Goal: Task Accomplishment & Management: Use online tool/utility

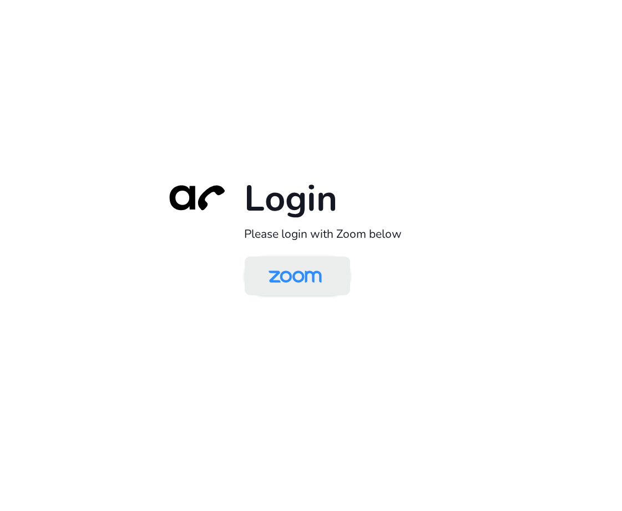
click at [288, 287] on img at bounding box center [295, 277] width 77 height 36
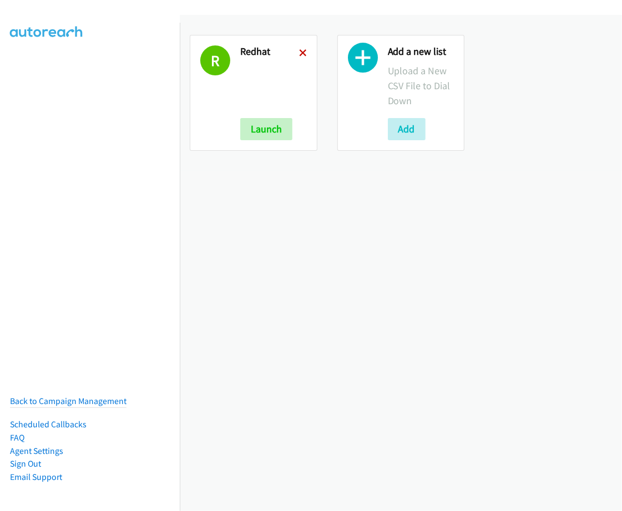
click at [299, 53] on icon at bounding box center [303, 54] width 8 height 8
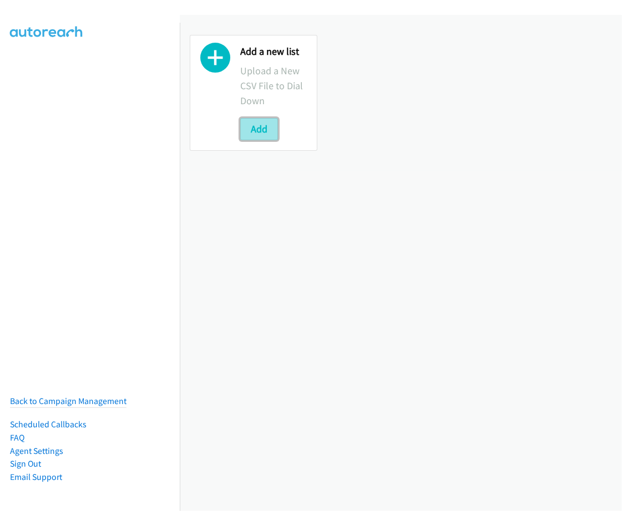
click at [273, 132] on button "Add" at bounding box center [259, 129] width 38 height 22
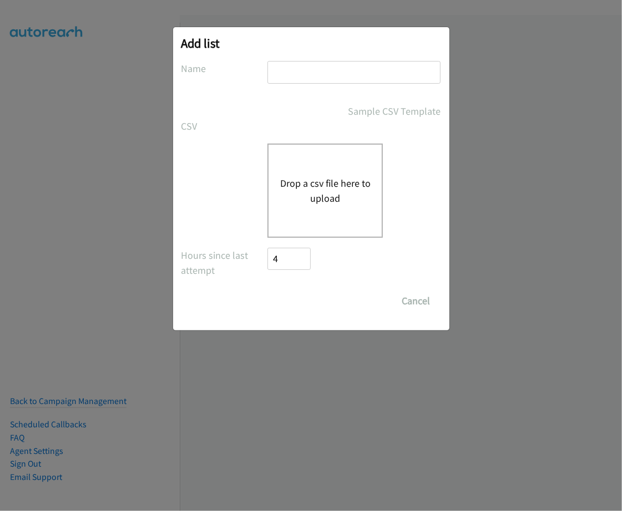
click at [295, 78] on input "text" at bounding box center [353, 72] width 173 height 23
type input "redhat"
click at [317, 192] on button "Drop a csv file here to upload" at bounding box center [325, 191] width 91 height 30
click at [318, 206] on div "Drop a csv file here to upload" at bounding box center [324, 191] width 115 height 94
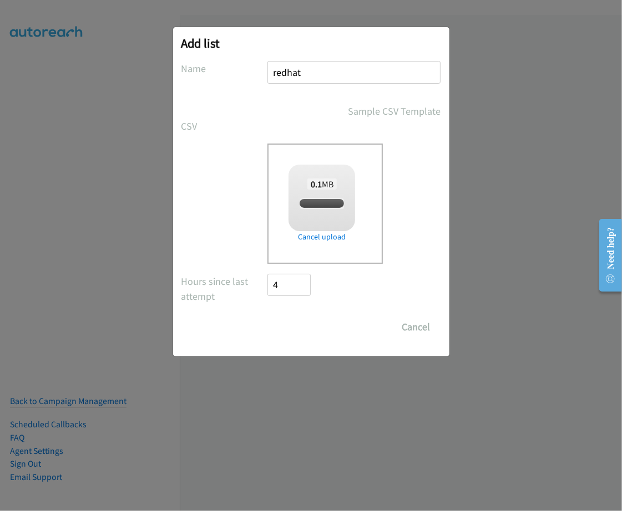
checkbox input "true"
click at [278, 331] on input "Save List" at bounding box center [297, 327] width 58 height 22
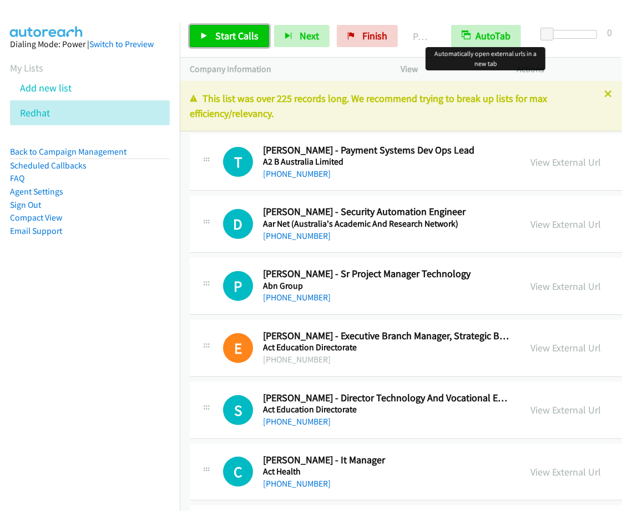
click at [234, 42] on span "Start Calls" at bounding box center [236, 35] width 43 height 13
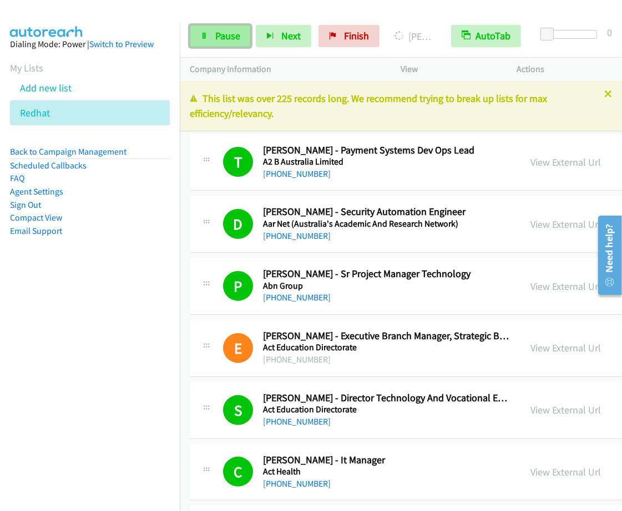
click at [236, 37] on span "Pause" at bounding box center [227, 35] width 25 height 13
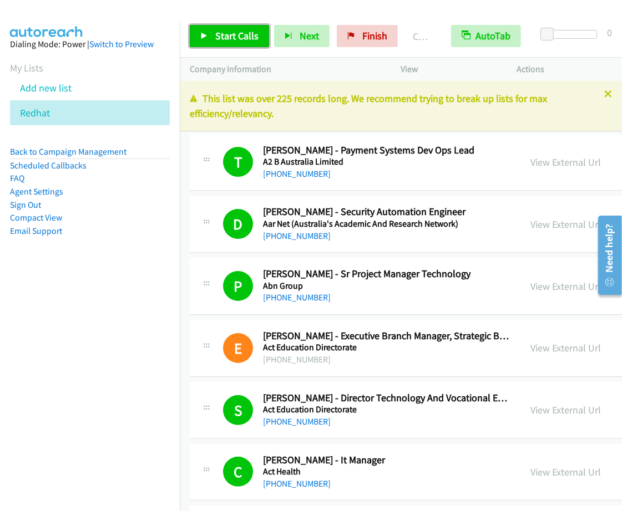
click at [252, 34] on span "Start Calls" at bounding box center [236, 35] width 43 height 13
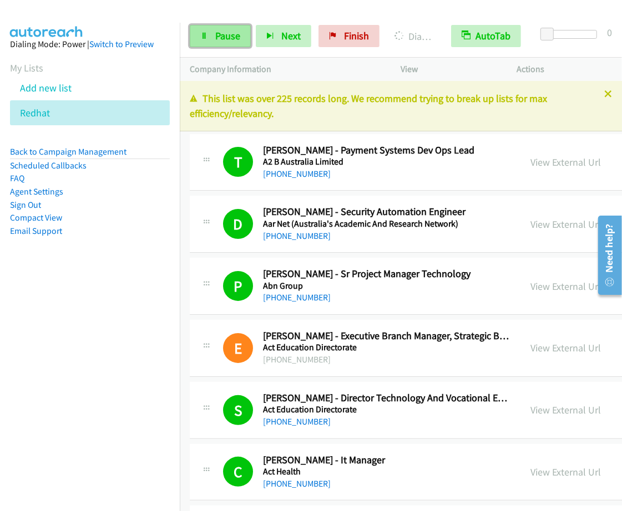
click at [234, 40] on span "Pause" at bounding box center [227, 35] width 25 height 13
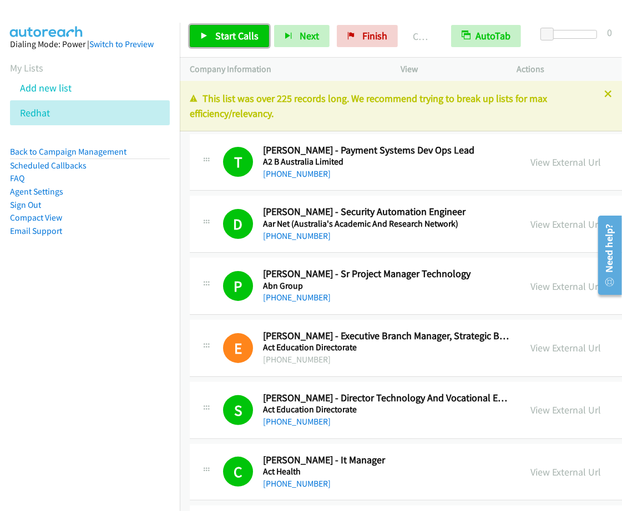
click at [240, 36] on span "Start Calls" at bounding box center [236, 35] width 43 height 13
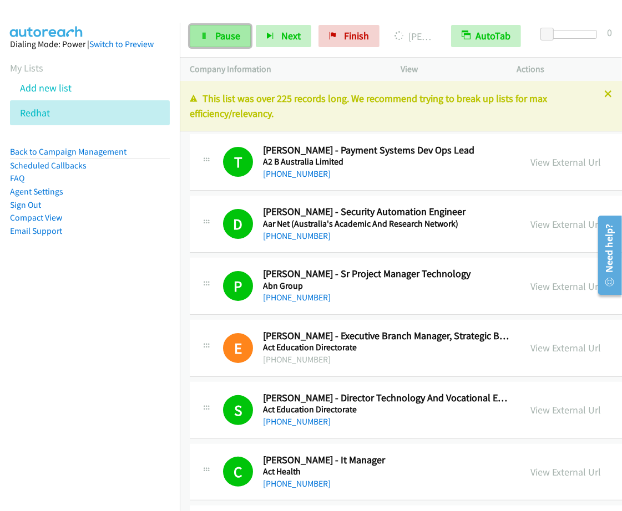
click at [226, 37] on span "Pause" at bounding box center [227, 35] width 25 height 13
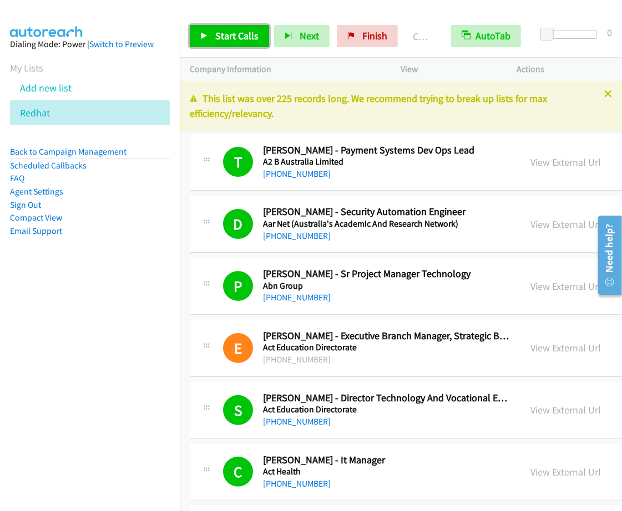
click at [206, 28] on link "Start Calls" at bounding box center [229, 36] width 79 height 22
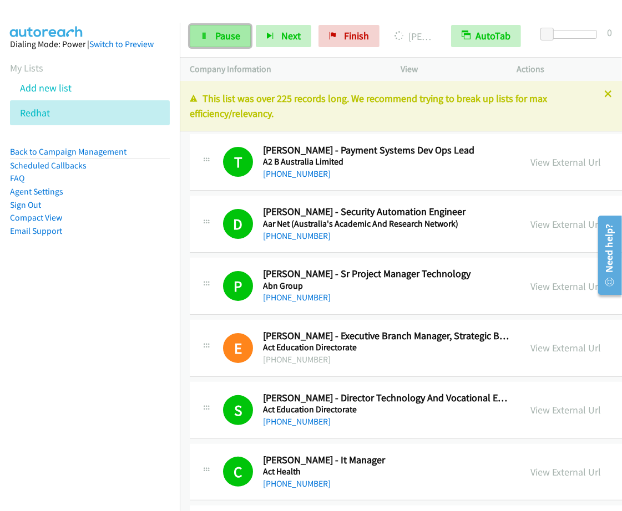
click at [220, 40] on span "Pause" at bounding box center [227, 35] width 25 height 13
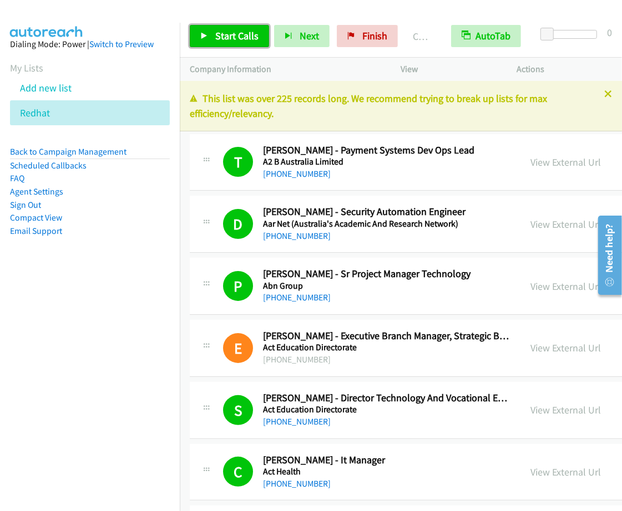
click at [260, 31] on link "Start Calls" at bounding box center [229, 36] width 79 height 22
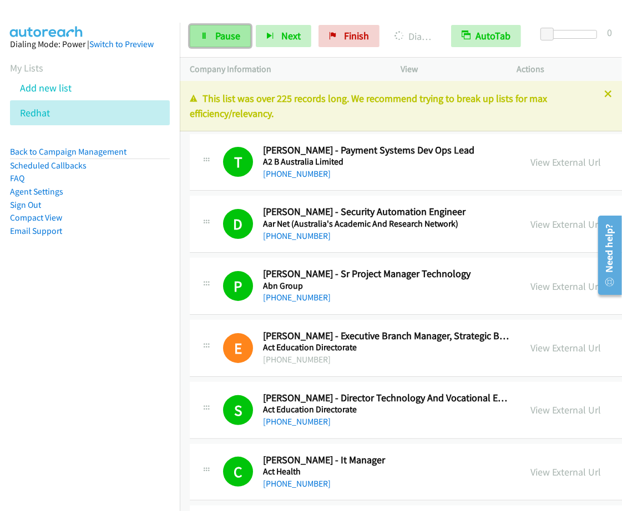
click at [240, 42] on link "Pause" at bounding box center [220, 36] width 61 height 22
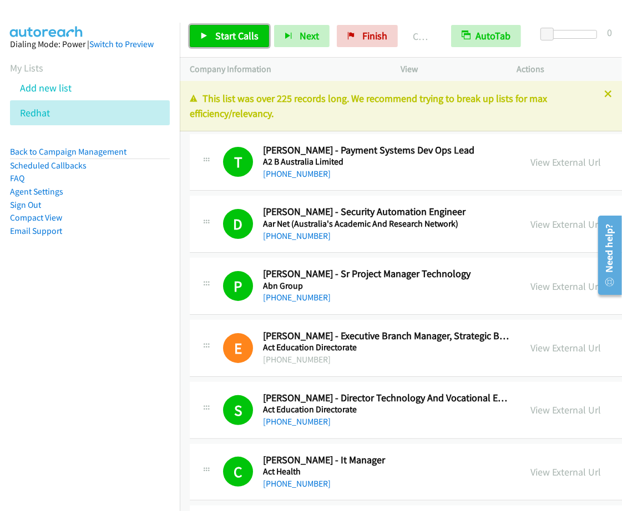
click at [247, 37] on span "Start Calls" at bounding box center [236, 35] width 43 height 13
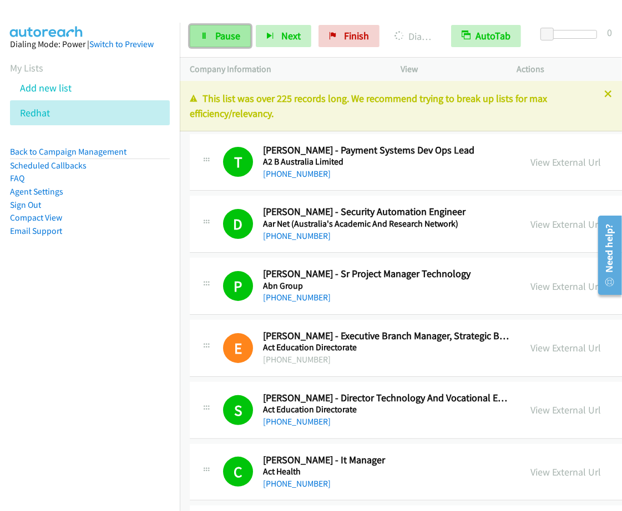
click at [216, 39] on span "Pause" at bounding box center [227, 35] width 25 height 13
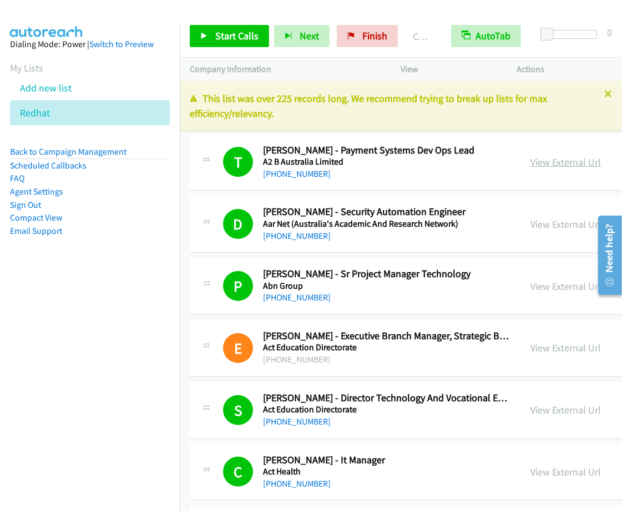
click at [575, 161] on link "View External Url" at bounding box center [565, 162] width 70 height 13
click at [63, 151] on link "Back to Campaign Management" at bounding box center [68, 151] width 116 height 11
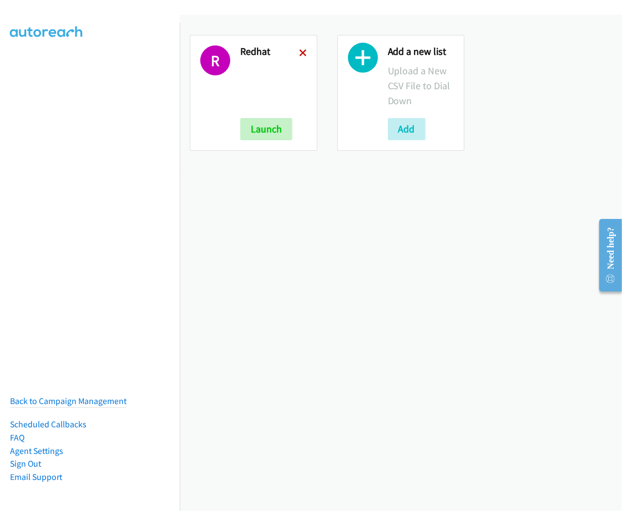
click at [299, 53] on icon at bounding box center [303, 54] width 8 height 8
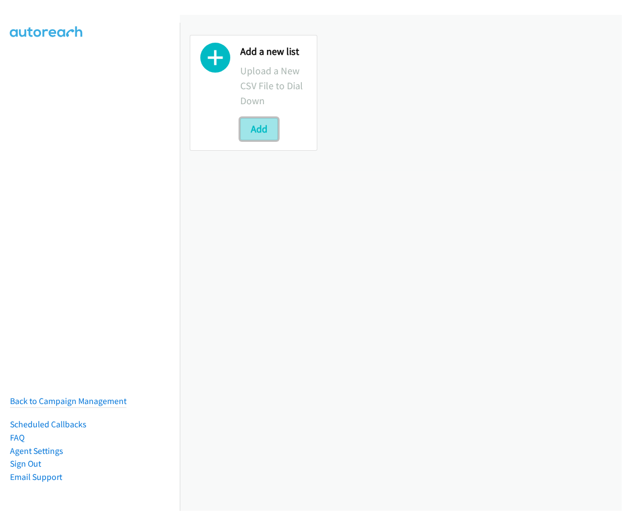
click at [266, 123] on button "Add" at bounding box center [259, 129] width 38 height 22
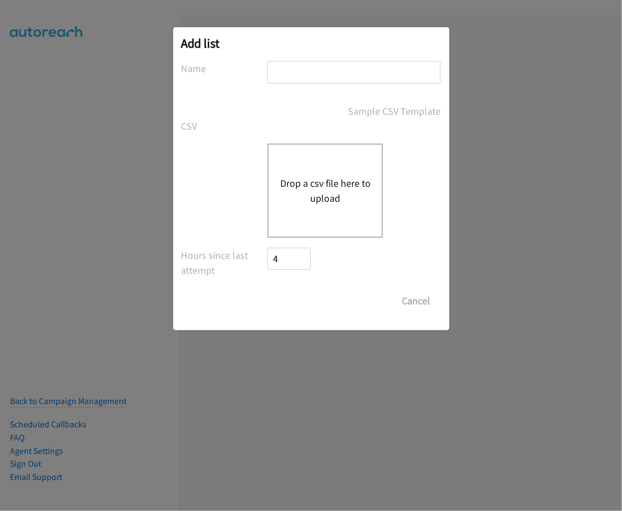
click at [333, 78] on input "text" at bounding box center [353, 72] width 173 height 23
type input "PDK"
click at [344, 161] on div "Drop a csv file here to upload" at bounding box center [324, 191] width 115 height 94
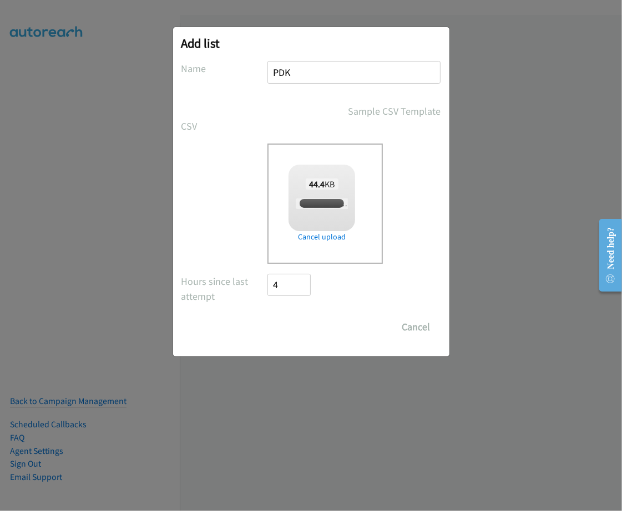
checkbox input "true"
click at [308, 336] on input "Save List" at bounding box center [297, 327] width 58 height 22
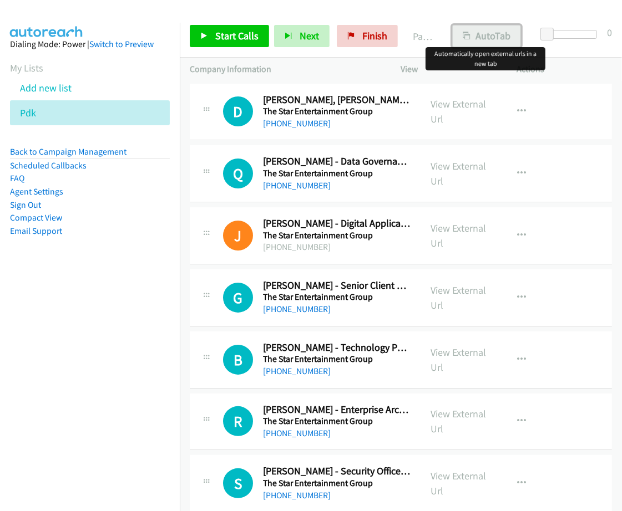
click at [476, 43] on button "AutoTab" at bounding box center [486, 36] width 69 height 22
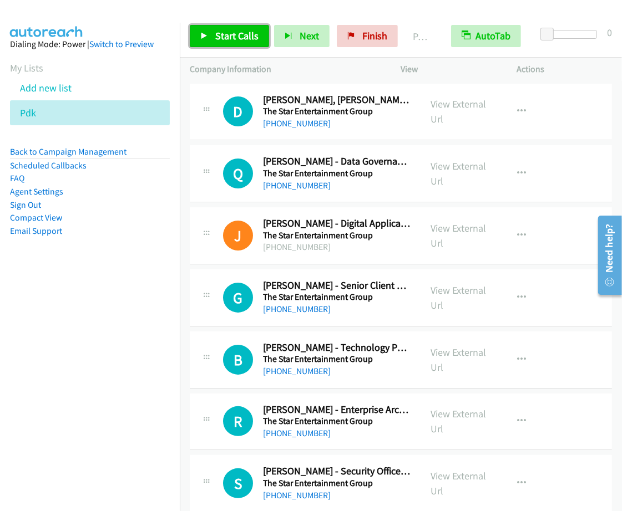
click at [244, 37] on span "Start Calls" at bounding box center [236, 35] width 43 height 13
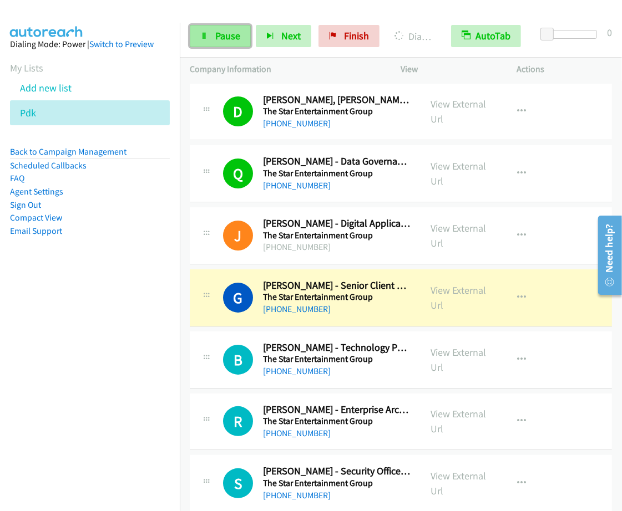
click at [237, 39] on span "Pause" at bounding box center [227, 35] width 25 height 13
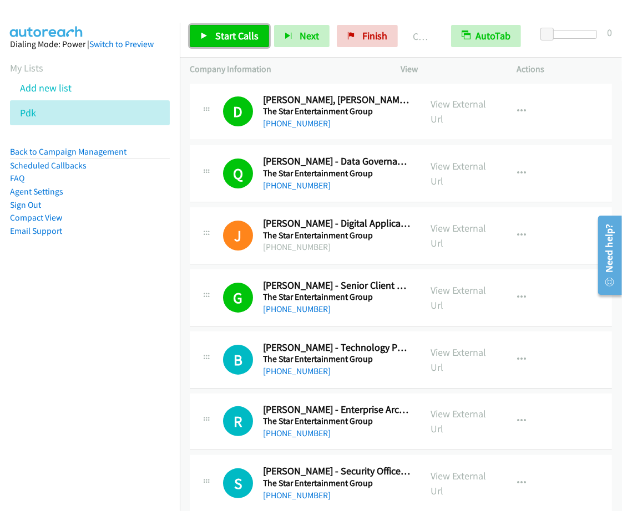
click at [222, 28] on link "Start Calls" at bounding box center [229, 36] width 79 height 22
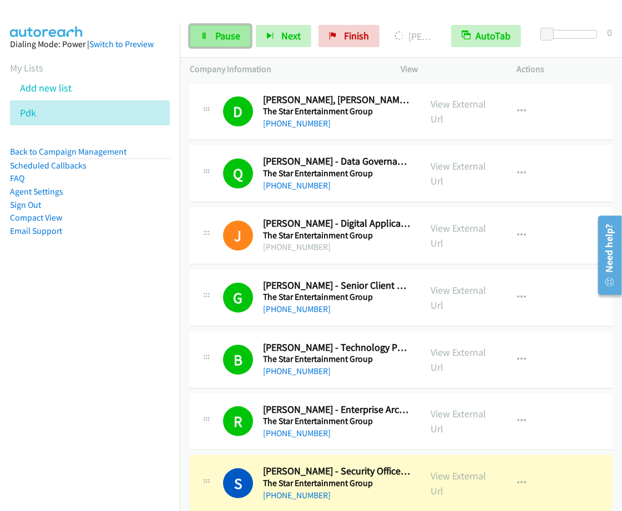
click at [217, 32] on span "Pause" at bounding box center [227, 35] width 25 height 13
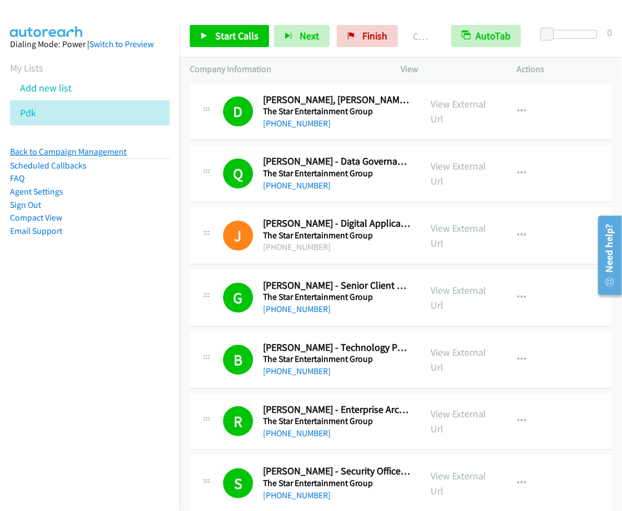
click at [64, 151] on link "Back to Campaign Management" at bounding box center [68, 151] width 116 height 11
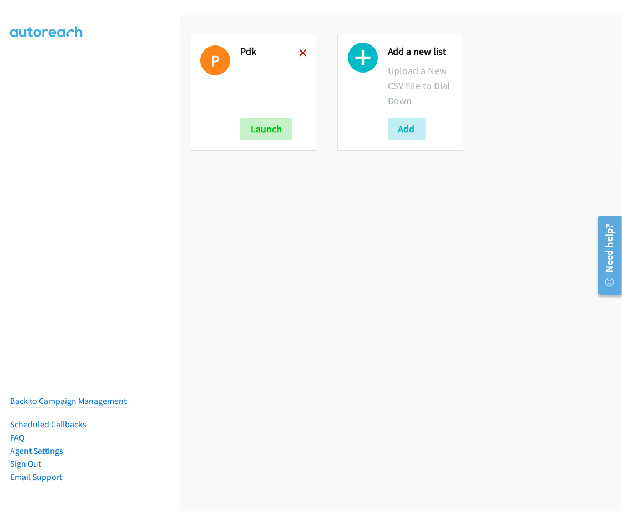
click at [299, 53] on icon at bounding box center [303, 54] width 8 height 8
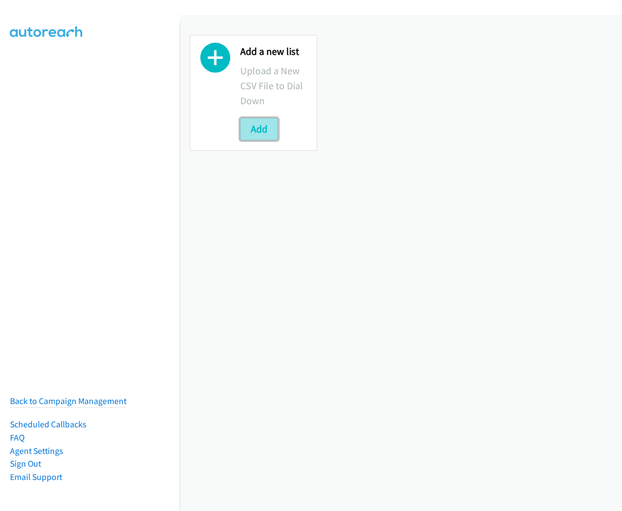
click at [268, 123] on button "Add" at bounding box center [259, 129] width 38 height 22
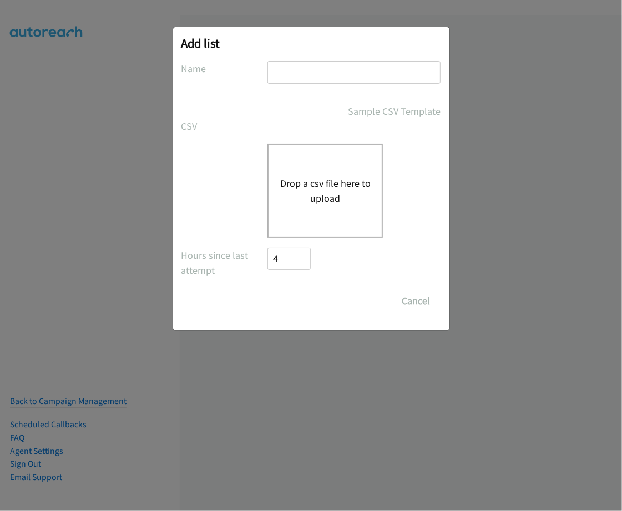
click at [307, 79] on input "text" at bounding box center [353, 72] width 173 height 23
type input "PDK"
click at [345, 155] on div "Drop a csv file here to upload" at bounding box center [324, 191] width 115 height 94
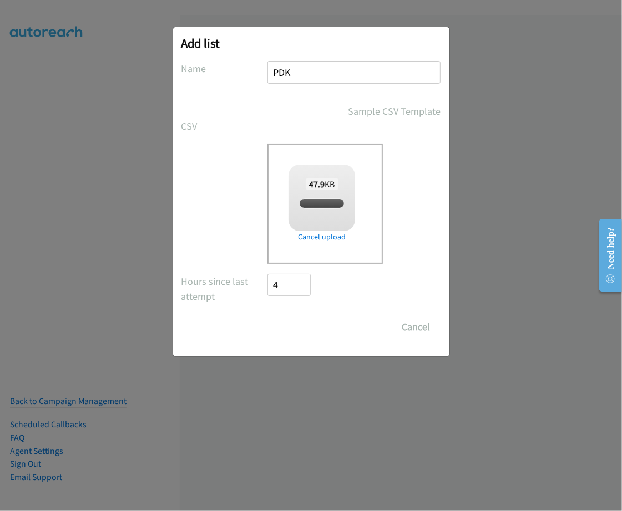
checkbox input "true"
click at [312, 331] on input "Save List" at bounding box center [297, 327] width 58 height 22
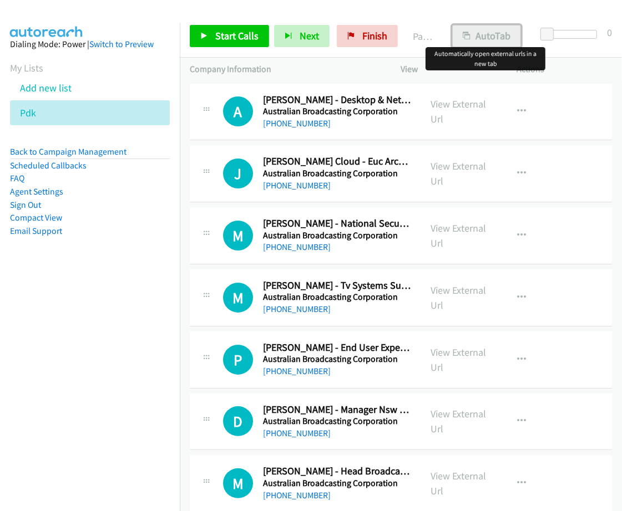
click at [495, 28] on button "AutoTab" at bounding box center [486, 36] width 69 height 22
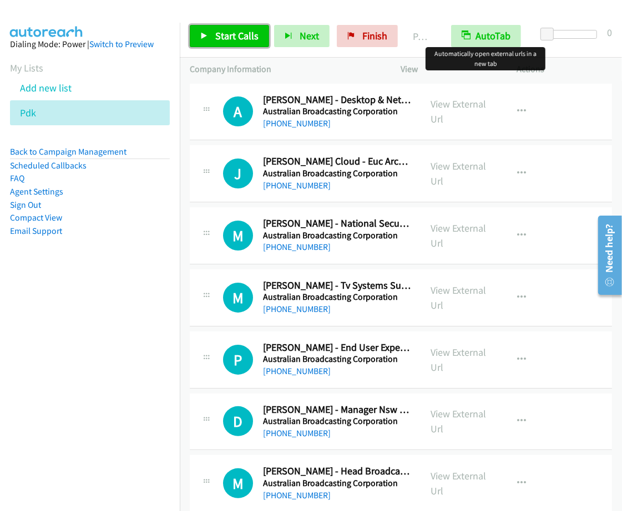
click at [234, 32] on span "Start Calls" at bounding box center [236, 35] width 43 height 13
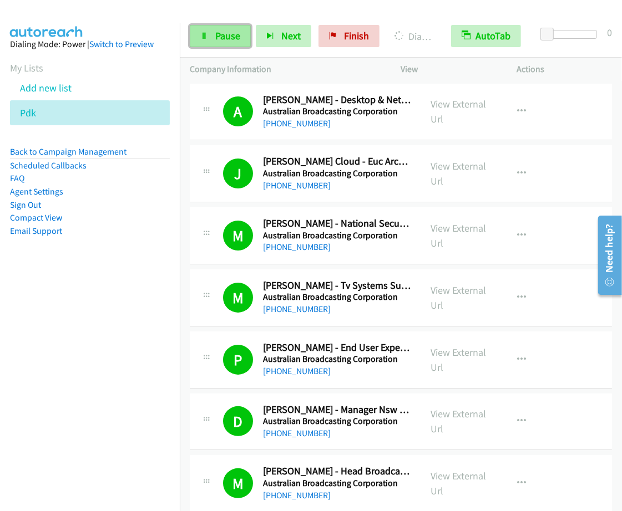
click at [226, 28] on link "Pause" at bounding box center [220, 36] width 61 height 22
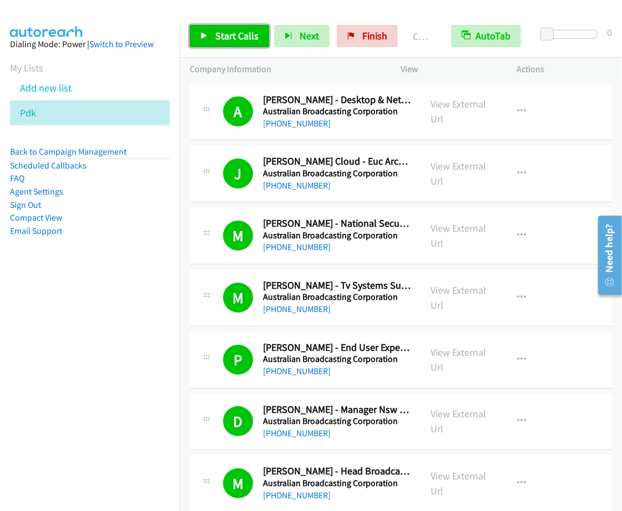
click at [219, 37] on span "Start Calls" at bounding box center [236, 35] width 43 height 13
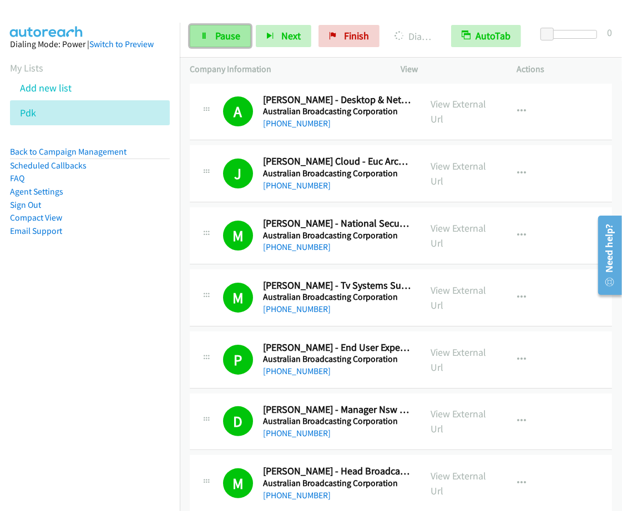
click at [225, 38] on span "Pause" at bounding box center [227, 35] width 25 height 13
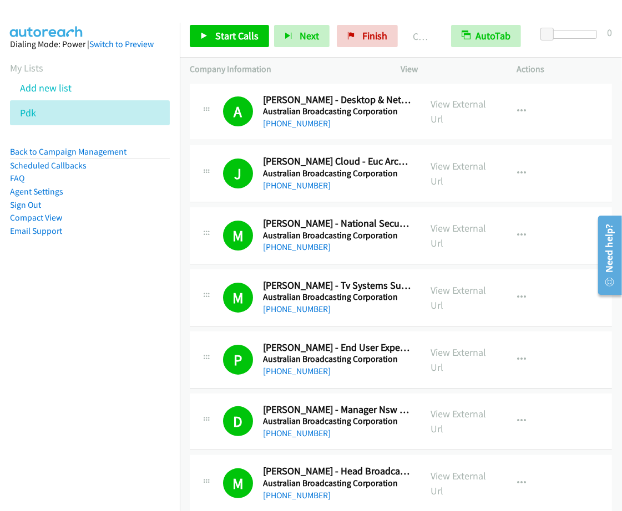
click at [245, 48] on div "Start Calls Pause Next Finish Call Completed AutoTab AutoTab 0" at bounding box center [401, 36] width 442 height 43
click at [245, 40] on span "Start Calls" at bounding box center [236, 35] width 43 height 13
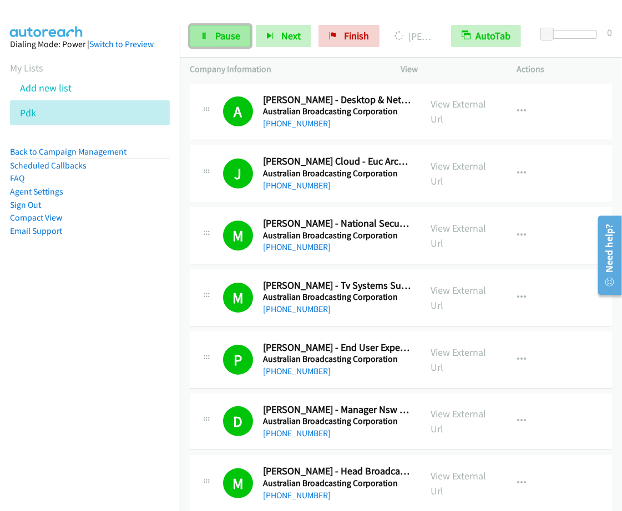
click at [229, 33] on span "Pause" at bounding box center [227, 35] width 25 height 13
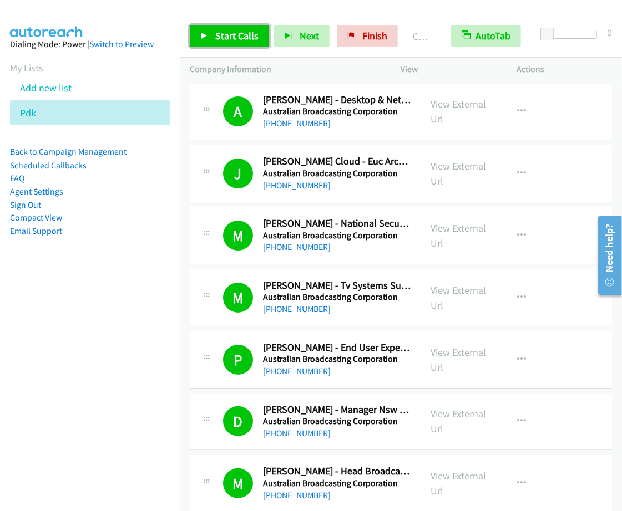
click at [250, 29] on link "Start Calls" at bounding box center [229, 36] width 79 height 22
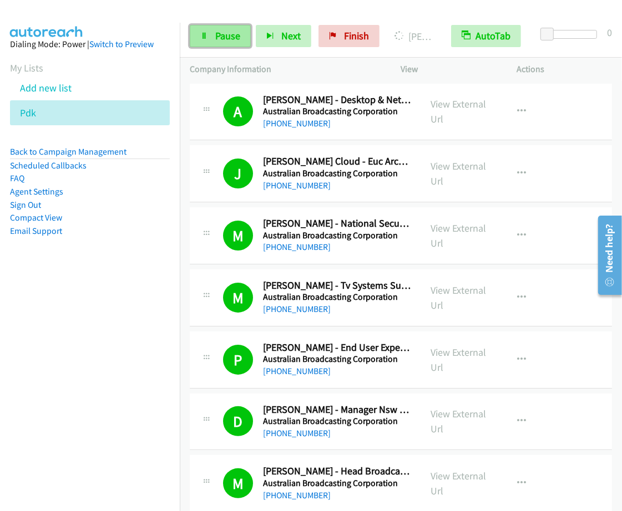
click at [217, 45] on link "Pause" at bounding box center [220, 36] width 61 height 22
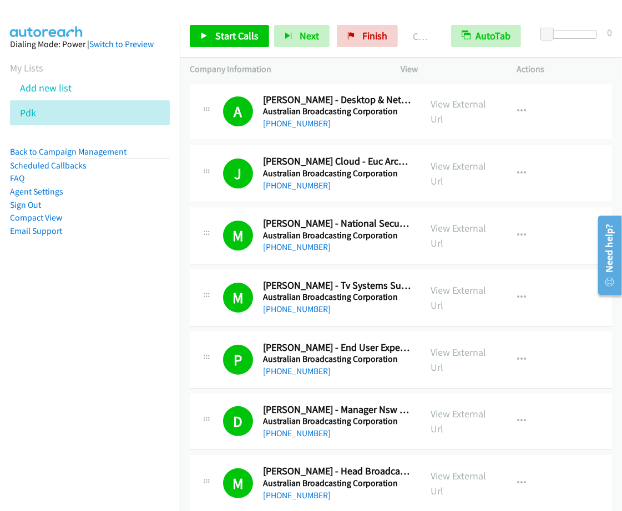
click at [186, 45] on div "Start Calls Pause Next Finish Call Completed AutoTab AutoTab 0" at bounding box center [401, 36] width 442 height 43
click at [203, 34] on icon at bounding box center [204, 37] width 8 height 8
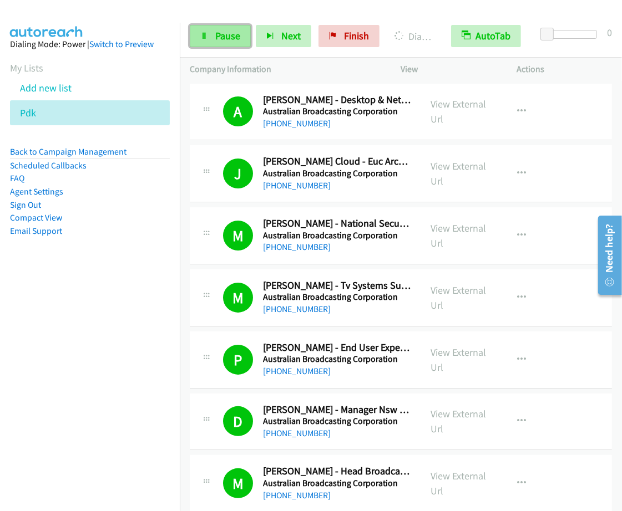
click at [233, 40] on span "Pause" at bounding box center [227, 35] width 25 height 13
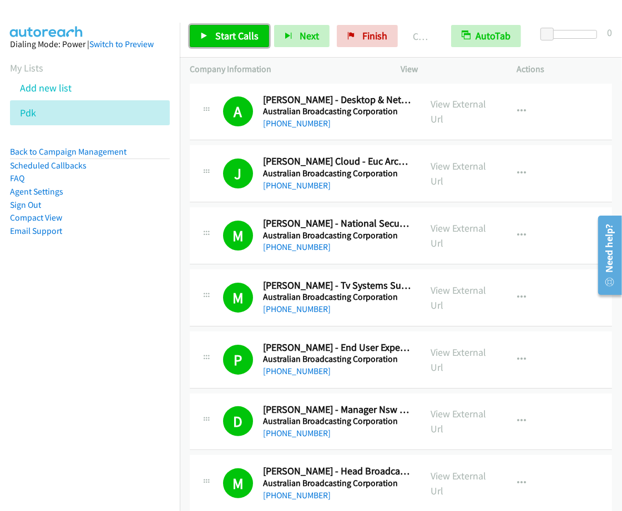
click at [231, 36] on span "Start Calls" at bounding box center [236, 35] width 43 height 13
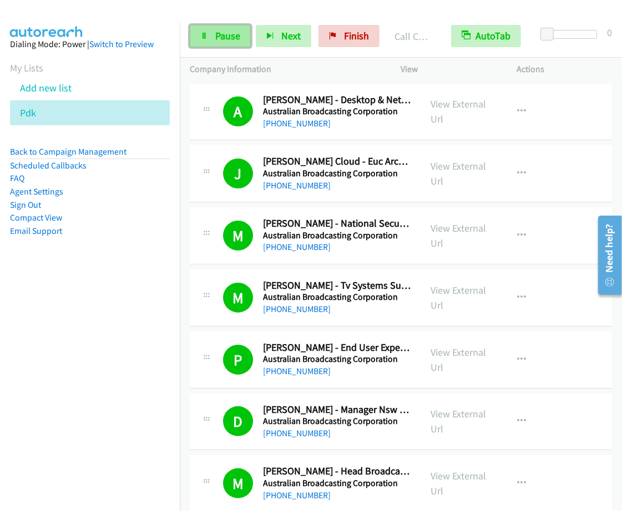
click at [190, 37] on link "Pause" at bounding box center [220, 36] width 61 height 22
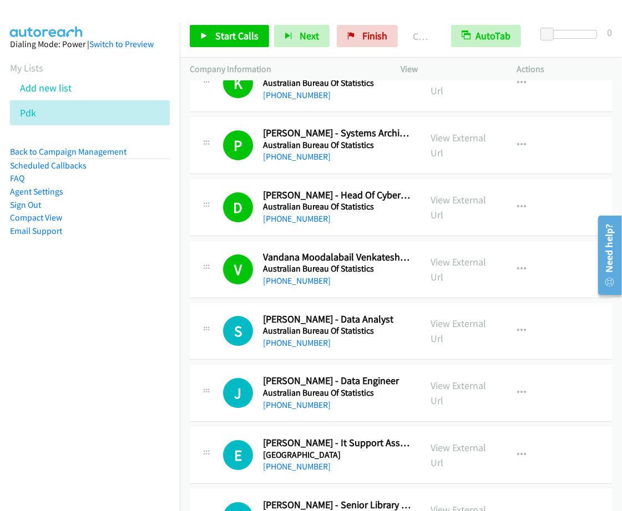
scroll to position [2080, 0]
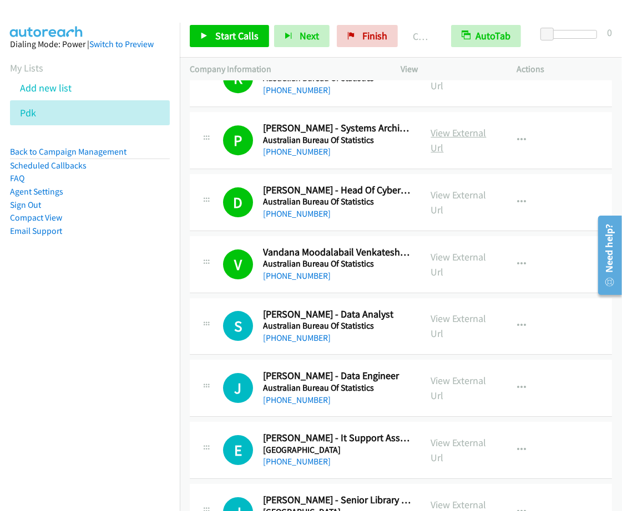
click at [440, 151] on link "View External Url" at bounding box center [458, 140] width 55 height 28
click at [246, 36] on span "Start Calls" at bounding box center [236, 35] width 43 height 13
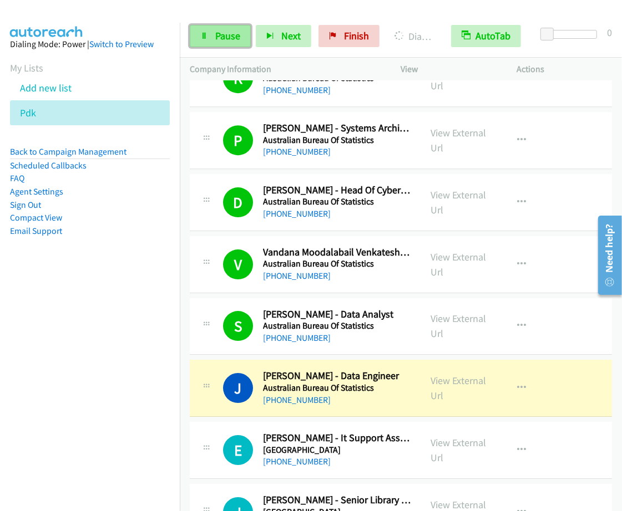
click at [212, 28] on link "Pause" at bounding box center [220, 36] width 61 height 22
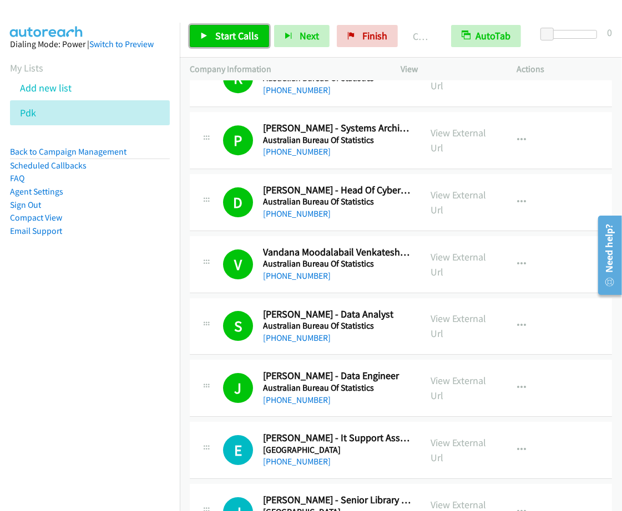
click at [228, 29] on link "Start Calls" at bounding box center [229, 36] width 79 height 22
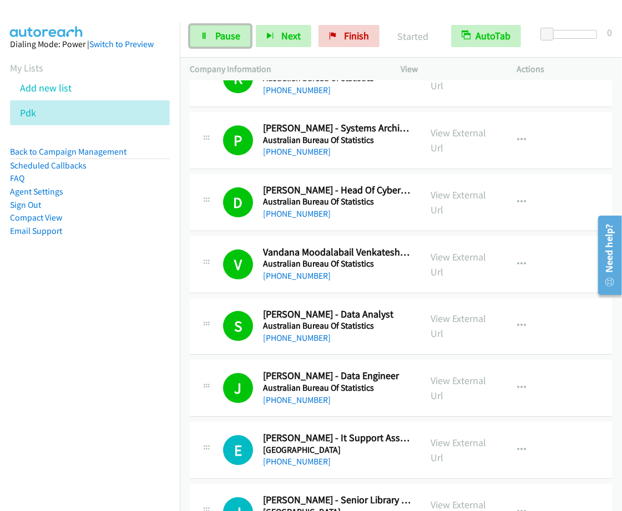
click at [228, 29] on link "Pause" at bounding box center [220, 36] width 61 height 22
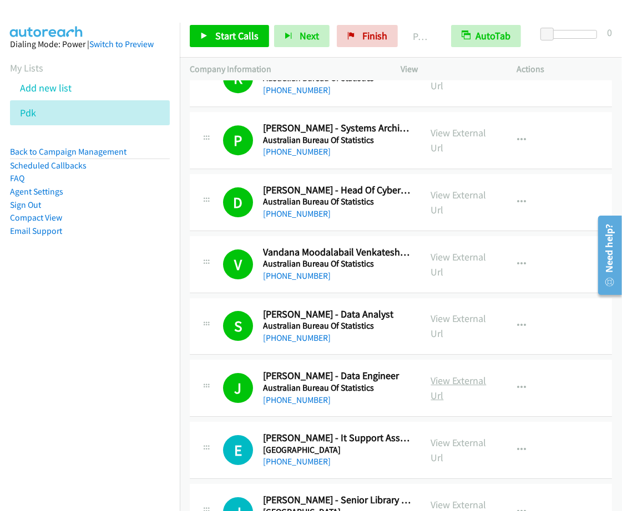
click at [448, 395] on link "View External Url" at bounding box center [458, 388] width 55 height 28
click at [231, 28] on link "Start Calls" at bounding box center [229, 36] width 79 height 22
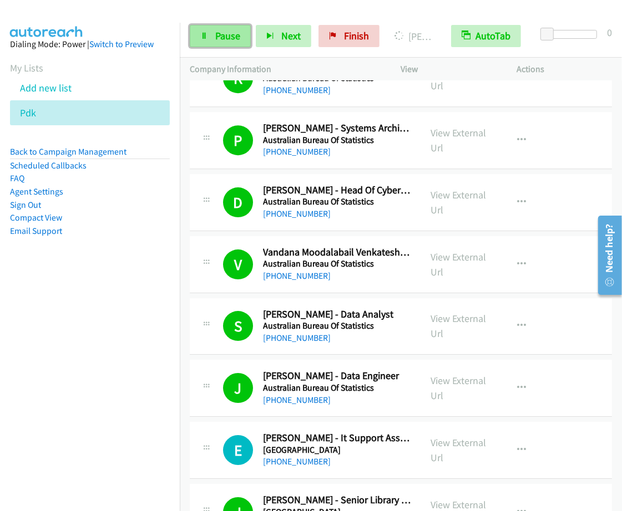
click at [226, 34] on span "Pause" at bounding box center [227, 35] width 25 height 13
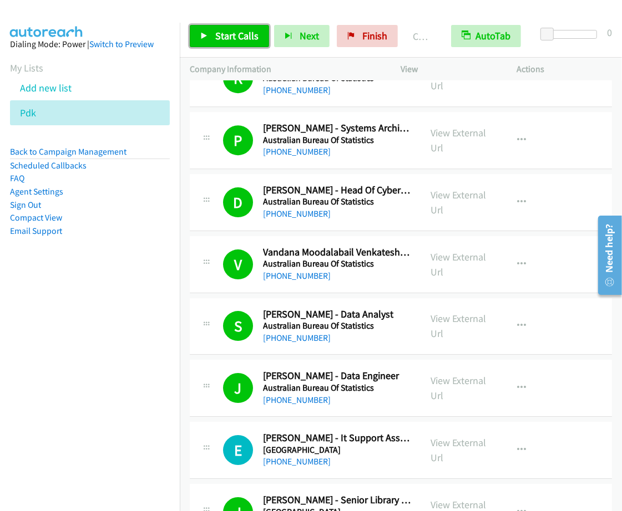
click at [247, 33] on span "Start Calls" at bounding box center [236, 35] width 43 height 13
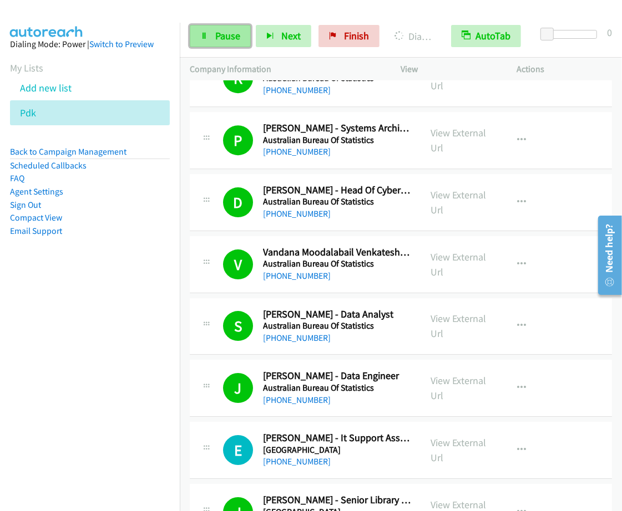
click at [225, 39] on span "Pause" at bounding box center [227, 35] width 25 height 13
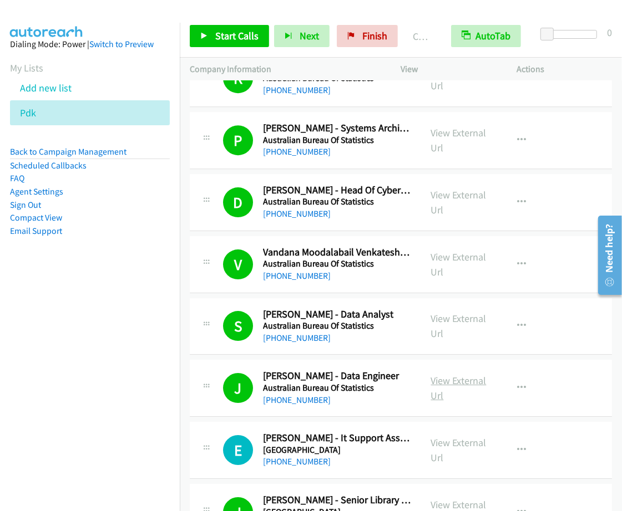
click at [441, 389] on link "View External Url" at bounding box center [458, 388] width 55 height 28
click at [226, 28] on link "Start Calls" at bounding box center [229, 36] width 79 height 22
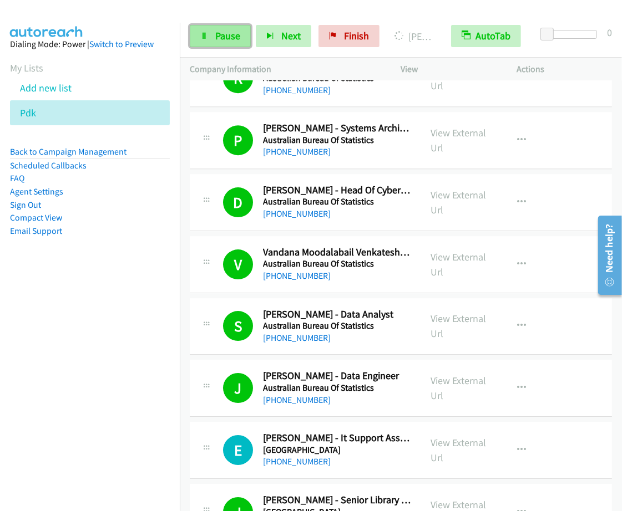
click at [239, 40] on span "Pause" at bounding box center [227, 35] width 25 height 13
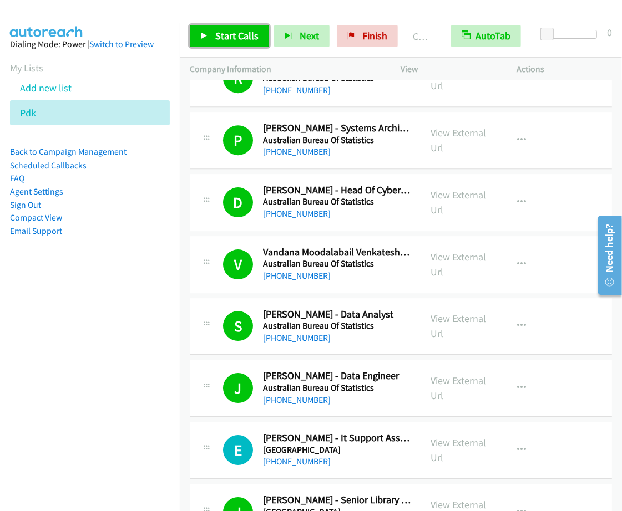
click at [205, 27] on link "Start Calls" at bounding box center [229, 36] width 79 height 22
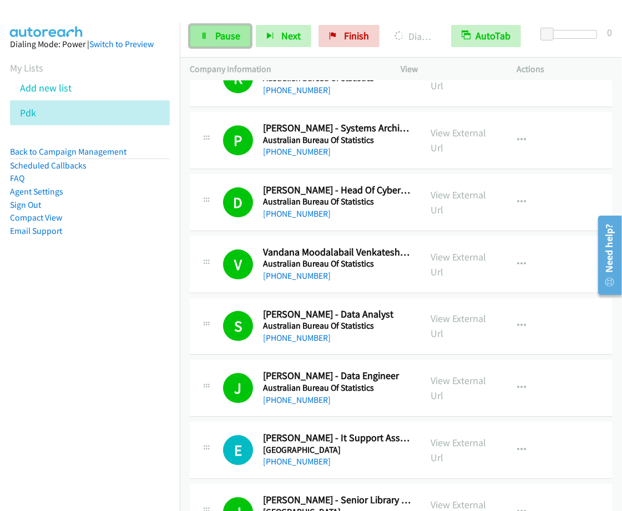
click at [222, 44] on link "Pause" at bounding box center [220, 36] width 61 height 22
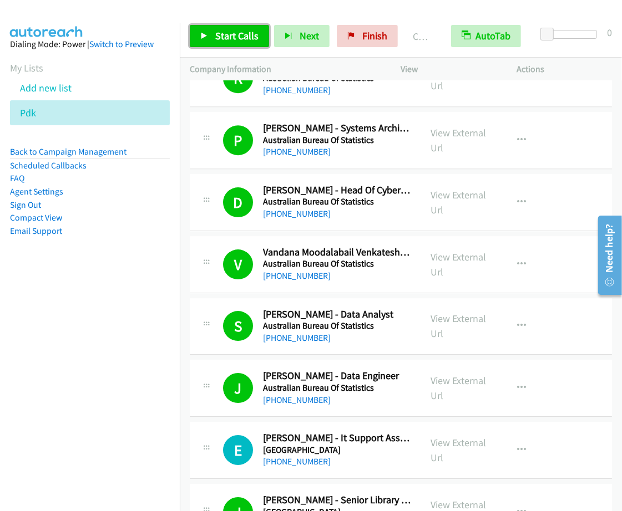
click at [254, 42] on span "Start Calls" at bounding box center [236, 35] width 43 height 13
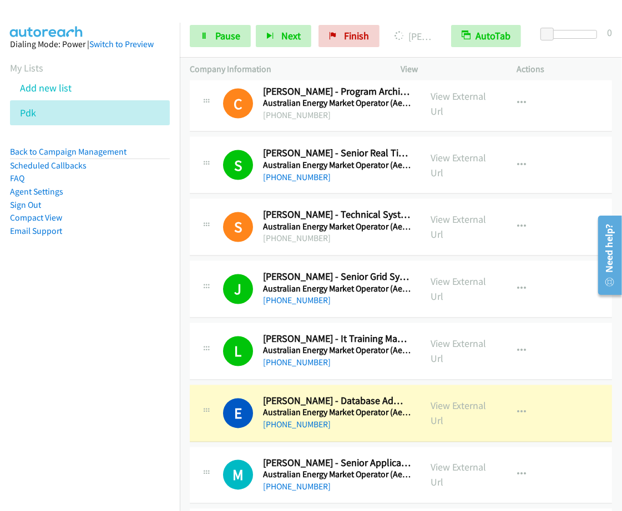
scroll to position [3744, 0]
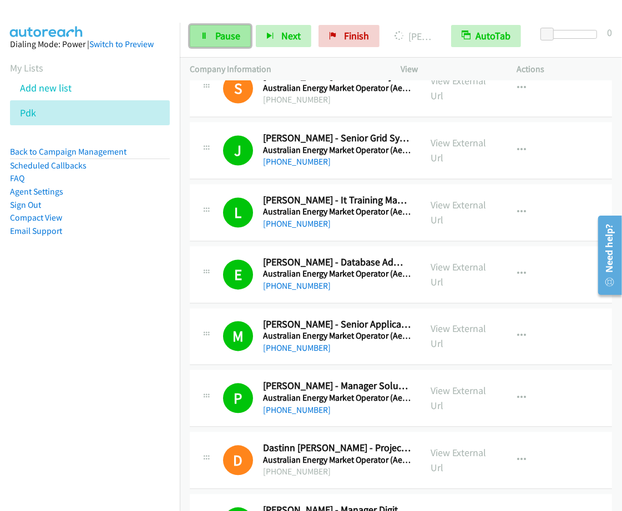
click at [226, 40] on span "Pause" at bounding box center [227, 35] width 25 height 13
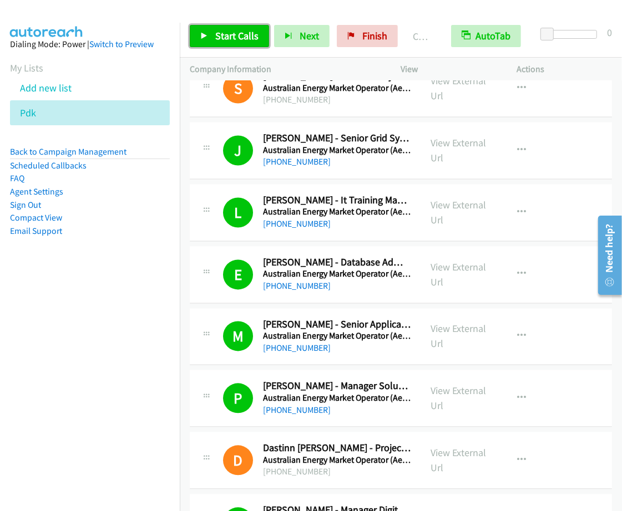
click at [223, 37] on span "Start Calls" at bounding box center [236, 35] width 43 height 13
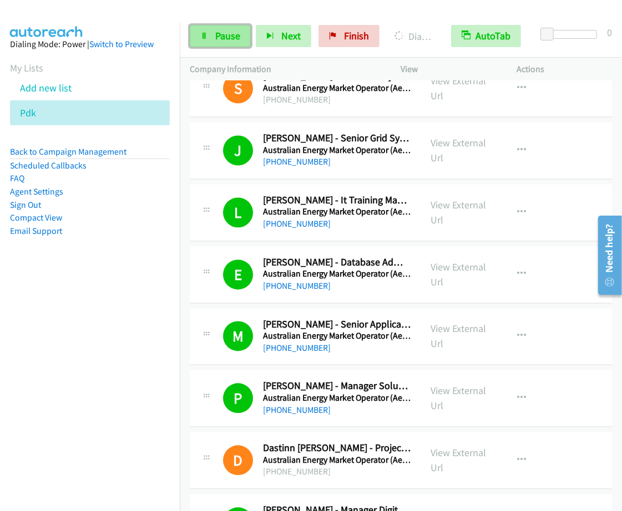
click at [198, 28] on link "Pause" at bounding box center [220, 36] width 61 height 22
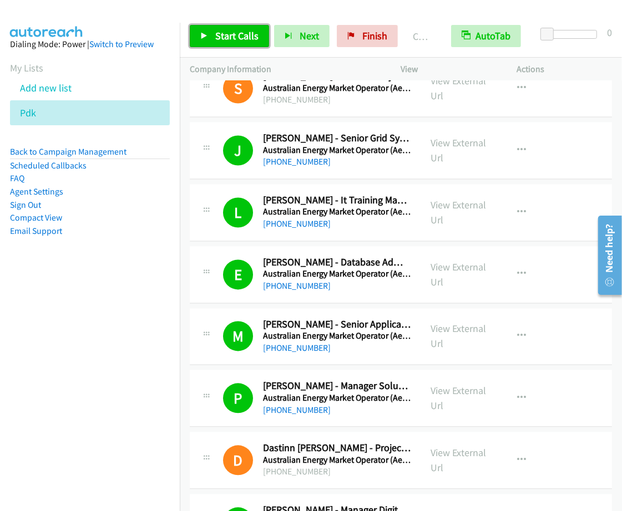
click at [227, 35] on span "Start Calls" at bounding box center [236, 35] width 43 height 13
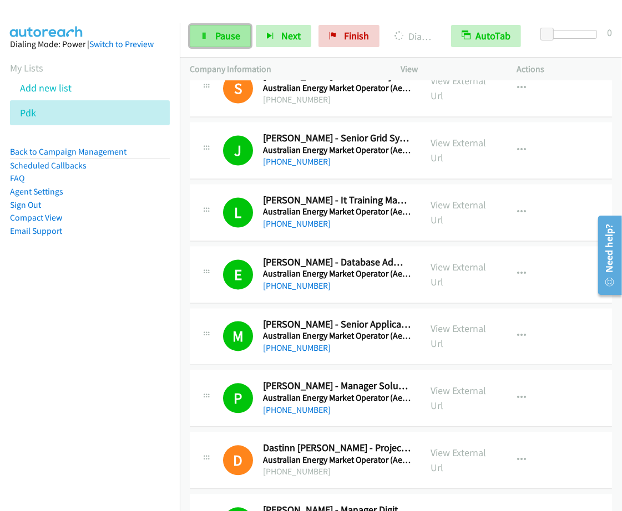
click at [248, 35] on link "Pause" at bounding box center [220, 36] width 61 height 22
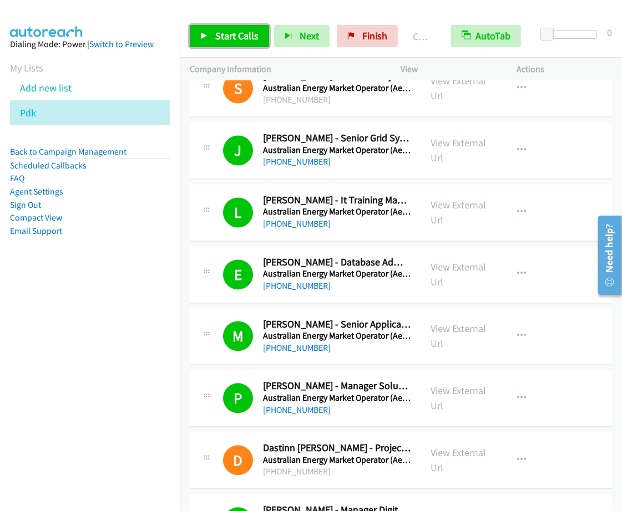
click at [248, 32] on span "Start Calls" at bounding box center [236, 35] width 43 height 13
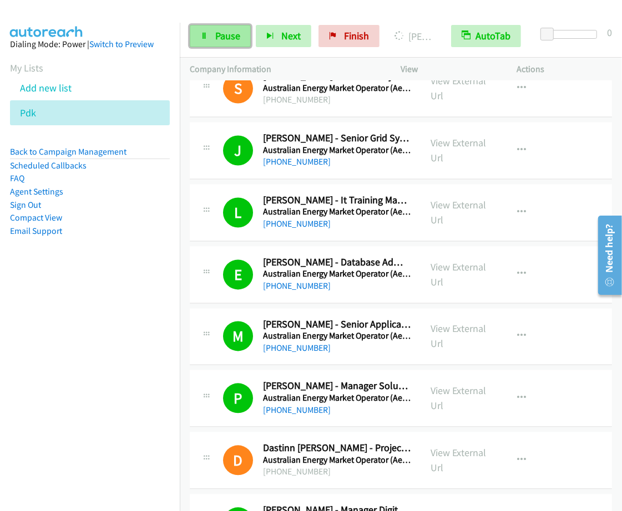
click at [201, 46] on link "Pause" at bounding box center [220, 36] width 61 height 22
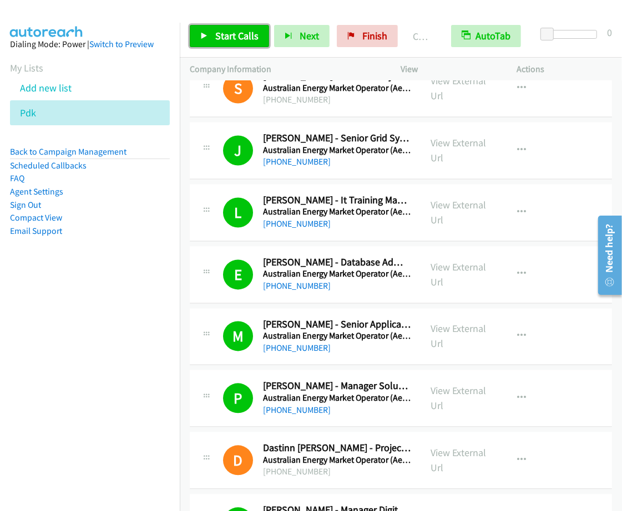
click at [231, 42] on span "Start Calls" at bounding box center [236, 35] width 43 height 13
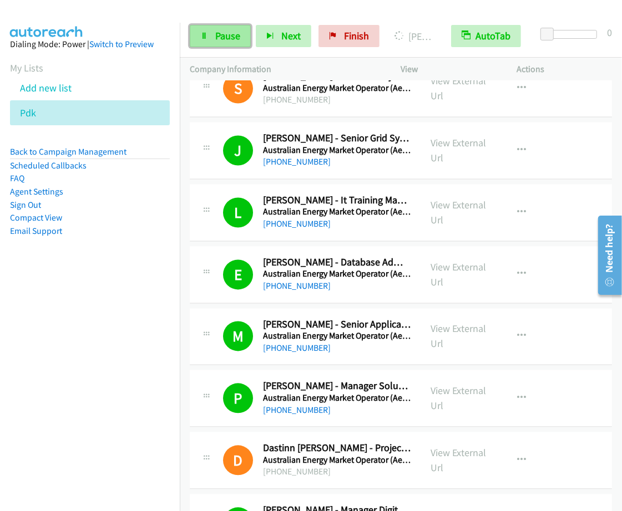
click at [234, 46] on link "Pause" at bounding box center [220, 36] width 61 height 22
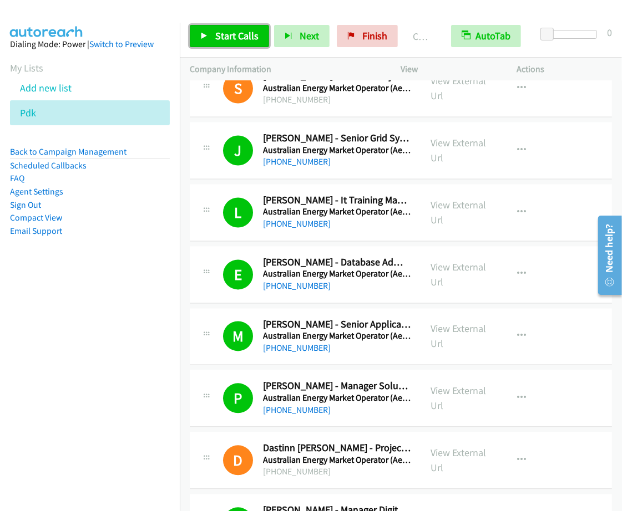
click at [231, 29] on span "Start Calls" at bounding box center [236, 35] width 43 height 13
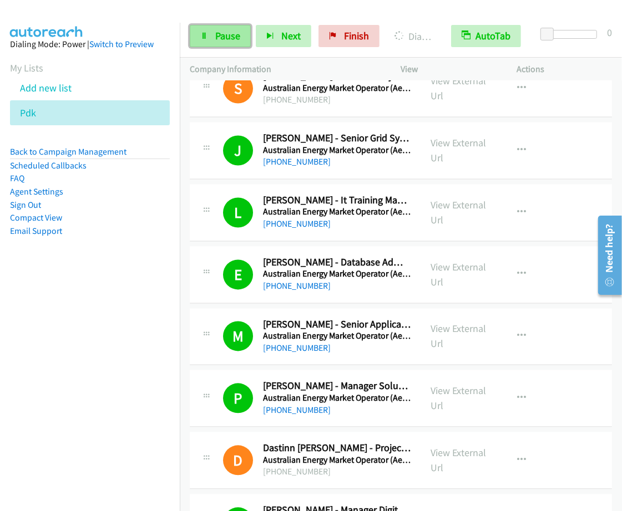
click at [222, 32] on span "Pause" at bounding box center [227, 35] width 25 height 13
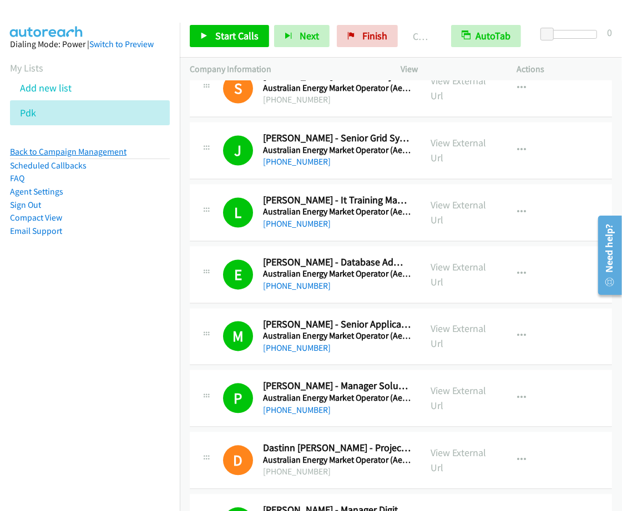
click at [87, 150] on link "Back to Campaign Management" at bounding box center [68, 151] width 116 height 11
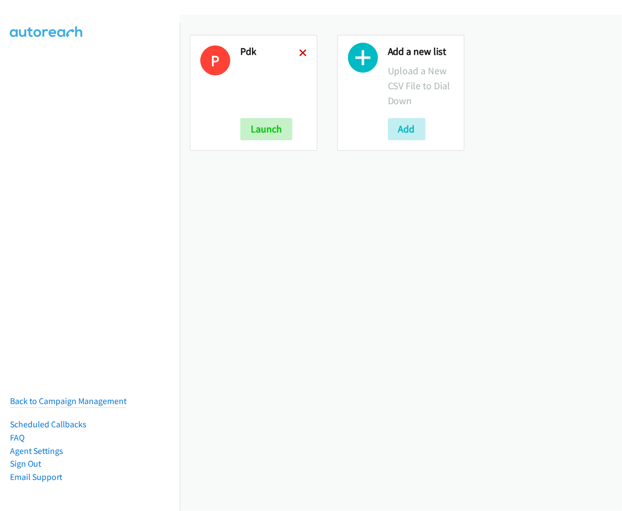
click at [300, 51] on icon at bounding box center [303, 54] width 8 height 8
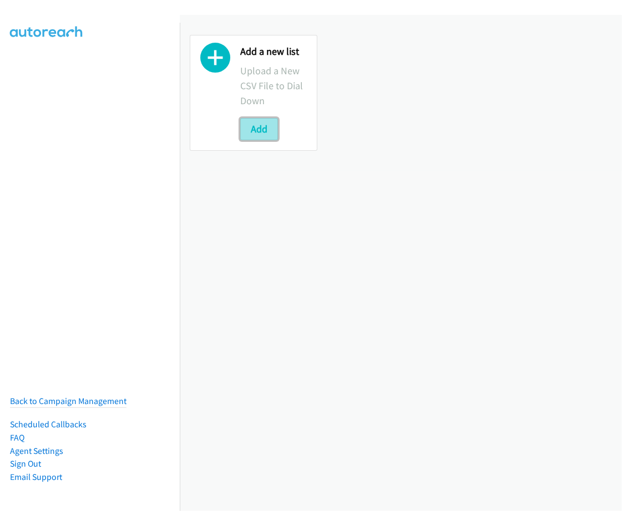
click at [270, 126] on button "Add" at bounding box center [259, 129] width 38 height 22
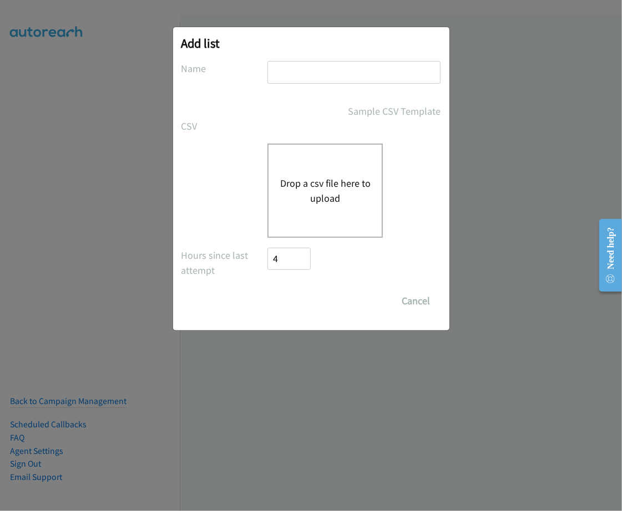
click at [292, 72] on input "text" at bounding box center [353, 72] width 173 height 23
type input "PDK"
click at [341, 183] on button "Drop a csv file here to upload" at bounding box center [325, 191] width 91 height 30
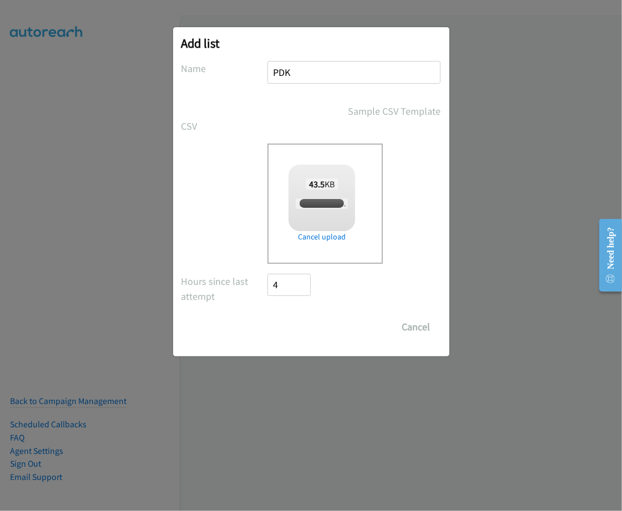
checkbox input "true"
click at [309, 318] on input "Save List" at bounding box center [297, 327] width 58 height 22
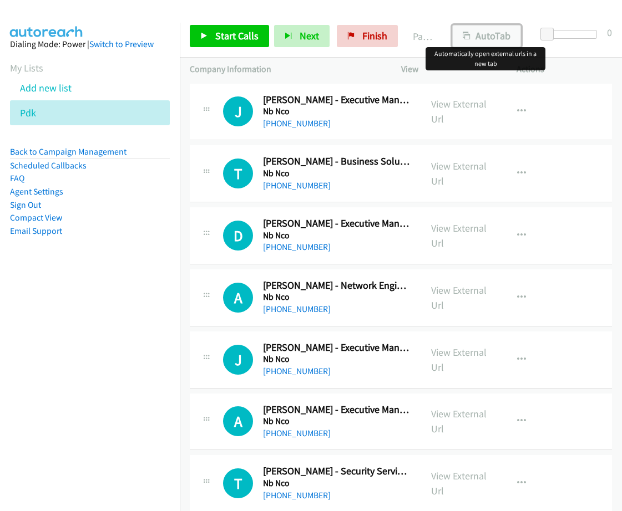
click at [458, 32] on button "AutoTab" at bounding box center [486, 36] width 69 height 22
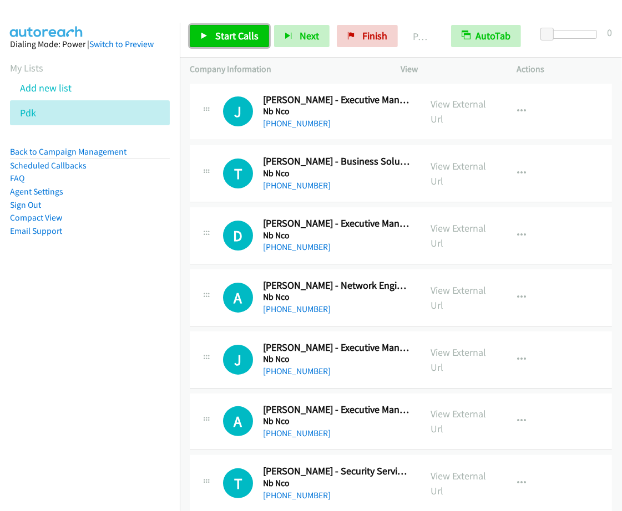
click at [205, 37] on icon at bounding box center [204, 37] width 8 height 8
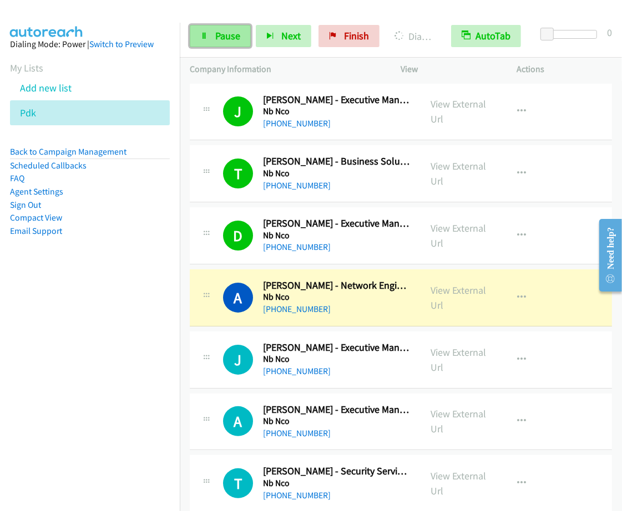
click at [232, 31] on span "Pause" at bounding box center [227, 35] width 25 height 13
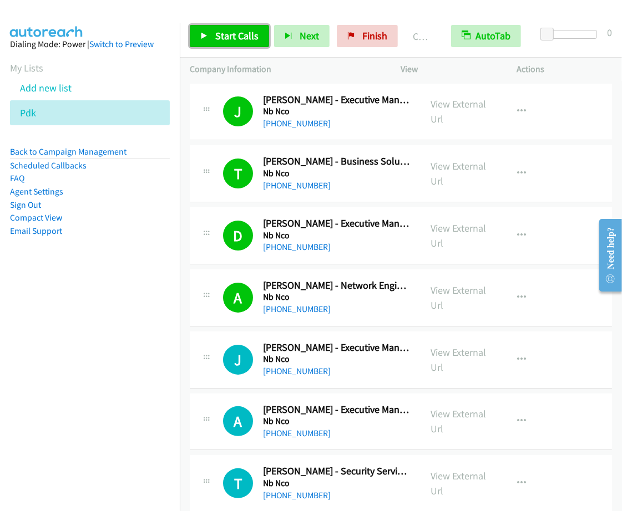
click at [255, 42] on span "Start Calls" at bounding box center [236, 35] width 43 height 13
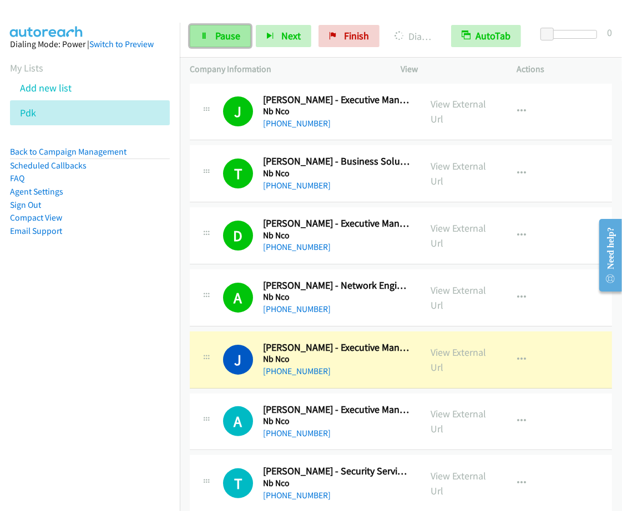
click at [226, 35] on span "Pause" at bounding box center [227, 35] width 25 height 13
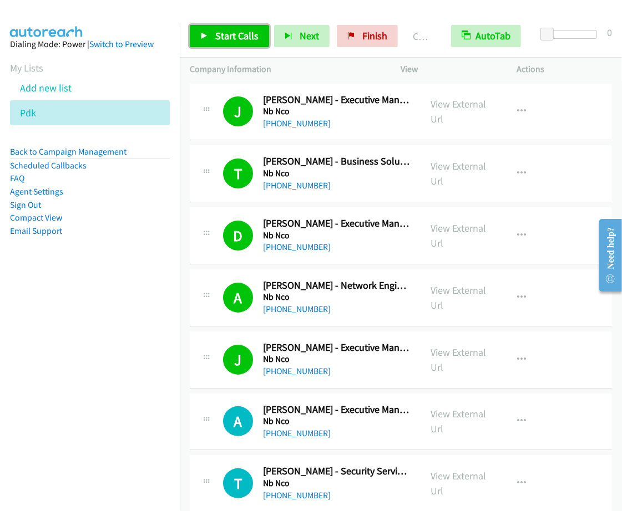
click at [228, 37] on span "Start Calls" at bounding box center [236, 35] width 43 height 13
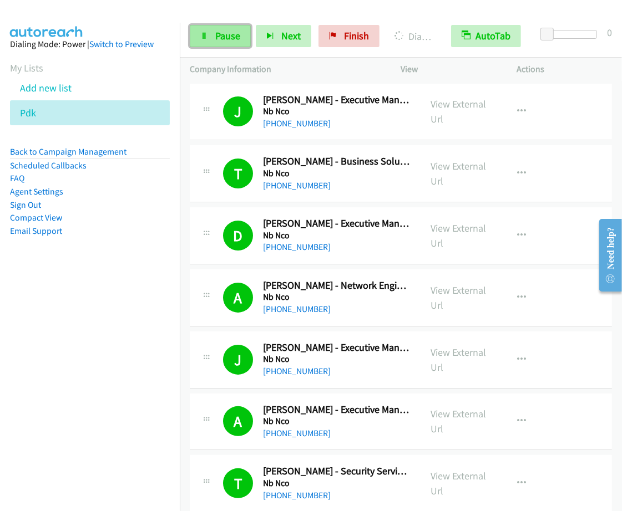
click at [229, 38] on span "Pause" at bounding box center [227, 35] width 25 height 13
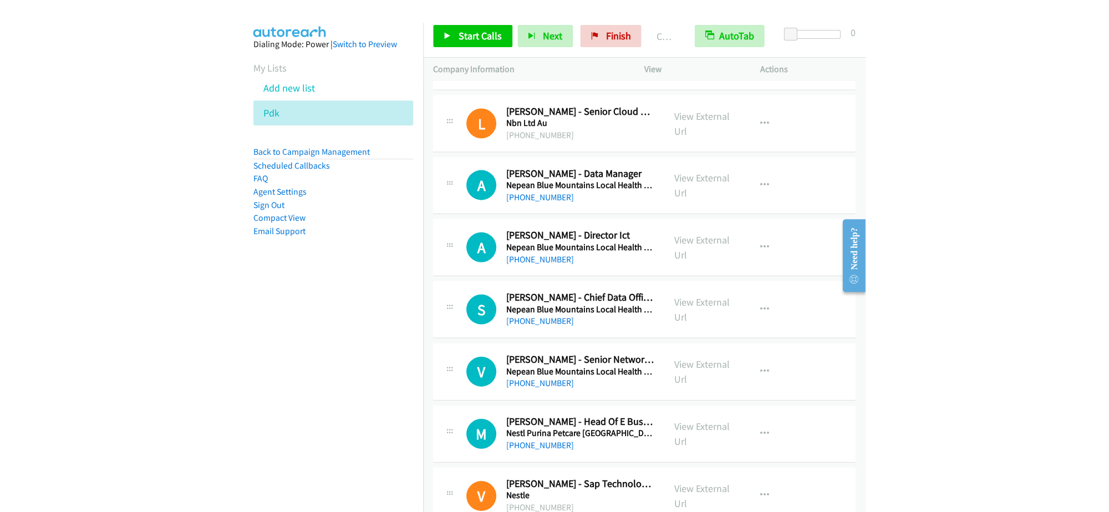
scroll to position [2219, 0]
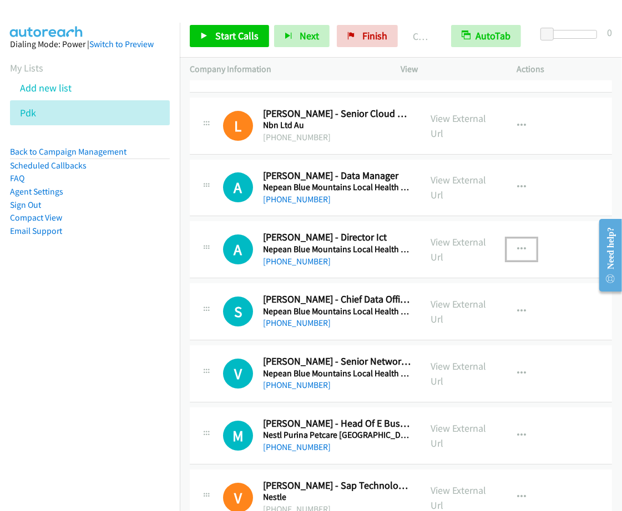
click at [517, 252] on icon "button" at bounding box center [521, 249] width 9 height 9
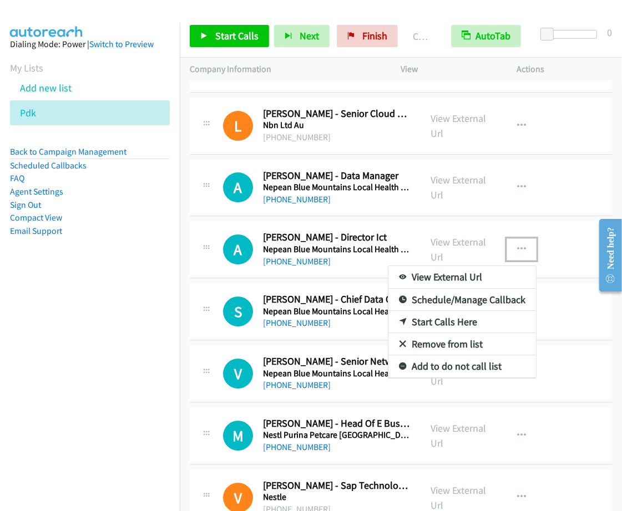
click at [450, 328] on link "Start Calls Here" at bounding box center [462, 322] width 148 height 22
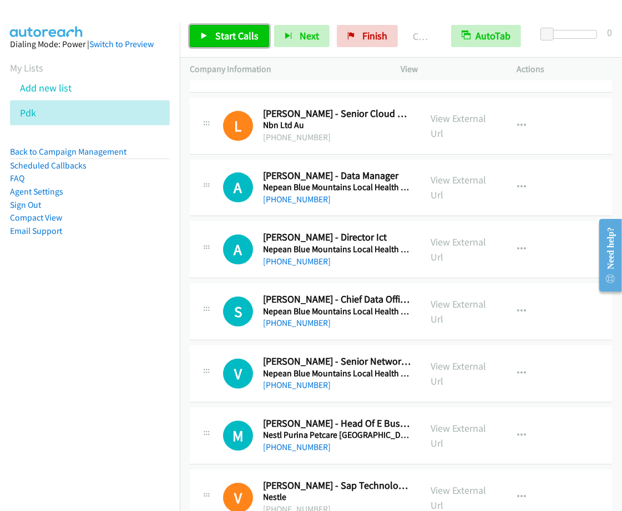
click at [245, 42] on span "Start Calls" at bounding box center [236, 35] width 43 height 13
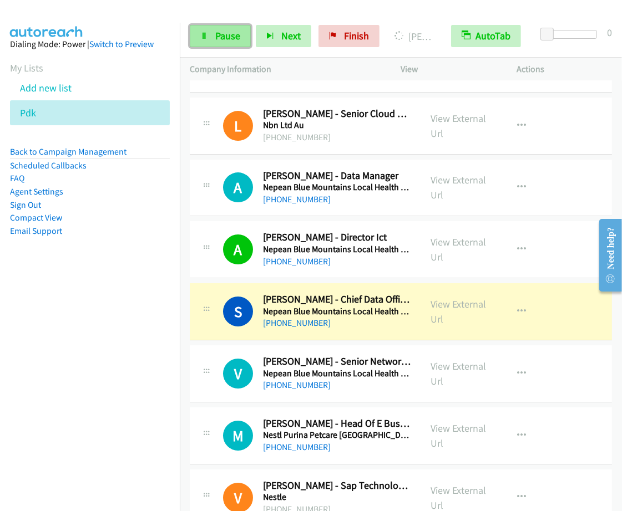
click at [216, 29] on link "Pause" at bounding box center [220, 36] width 61 height 22
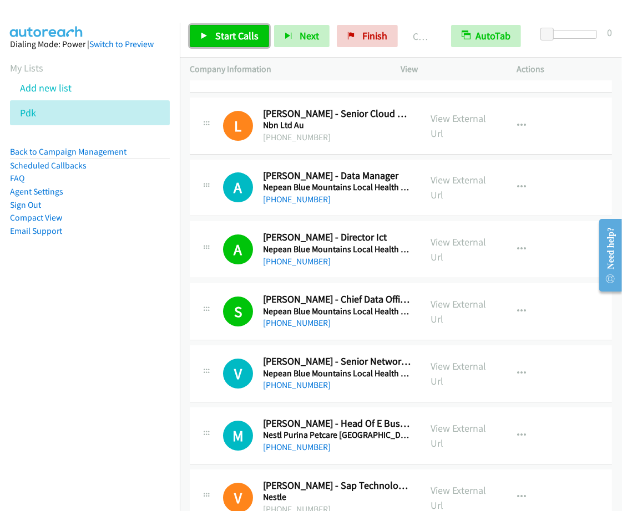
click at [220, 28] on link "Start Calls" at bounding box center [229, 36] width 79 height 22
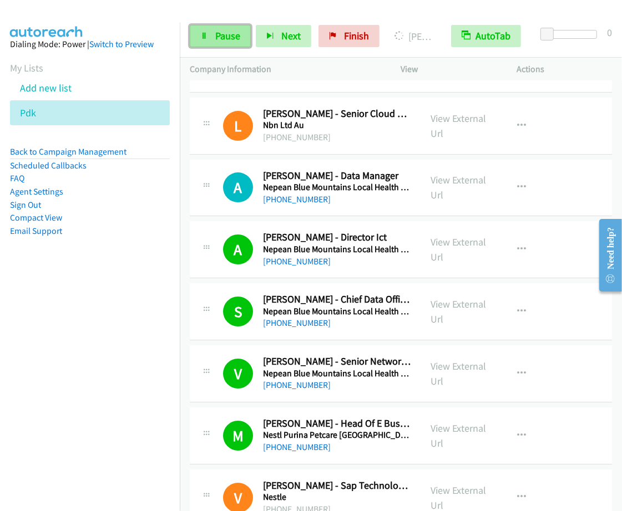
click at [221, 37] on span "Pause" at bounding box center [227, 35] width 25 height 13
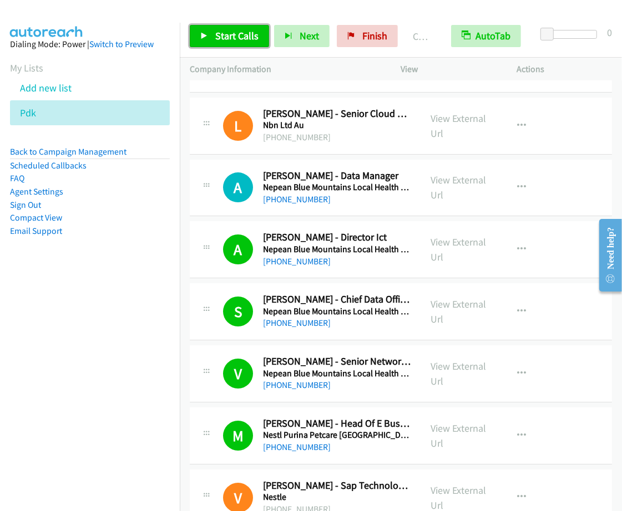
click at [218, 32] on span "Start Calls" at bounding box center [236, 35] width 43 height 13
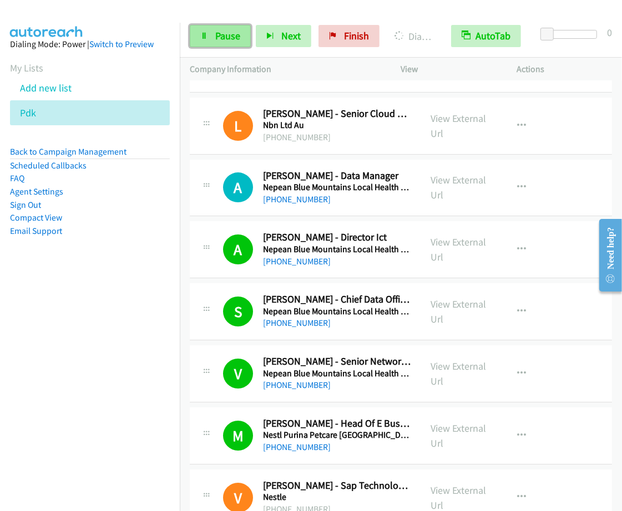
click at [224, 40] on span "Pause" at bounding box center [227, 35] width 25 height 13
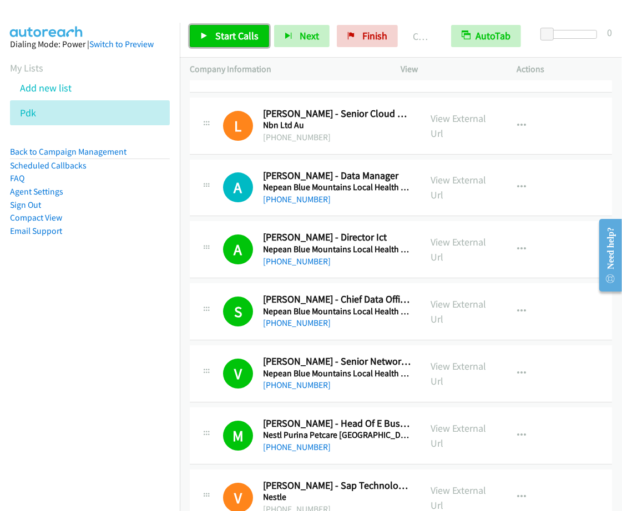
click at [238, 38] on span "Start Calls" at bounding box center [236, 35] width 43 height 13
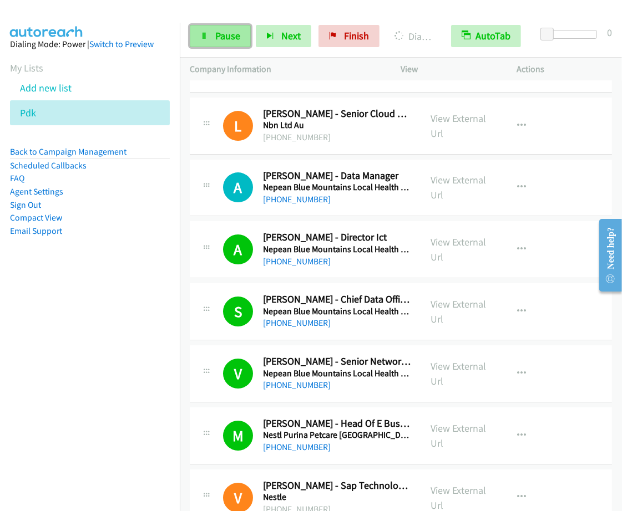
click at [215, 34] on span "Pause" at bounding box center [227, 35] width 25 height 13
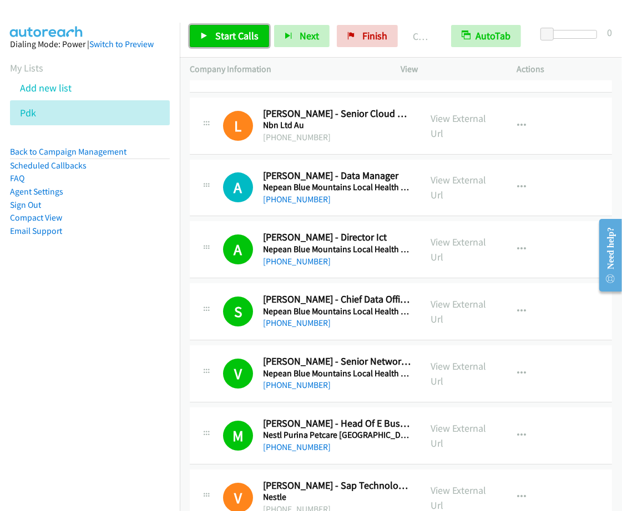
click at [248, 43] on link "Start Calls" at bounding box center [229, 36] width 79 height 22
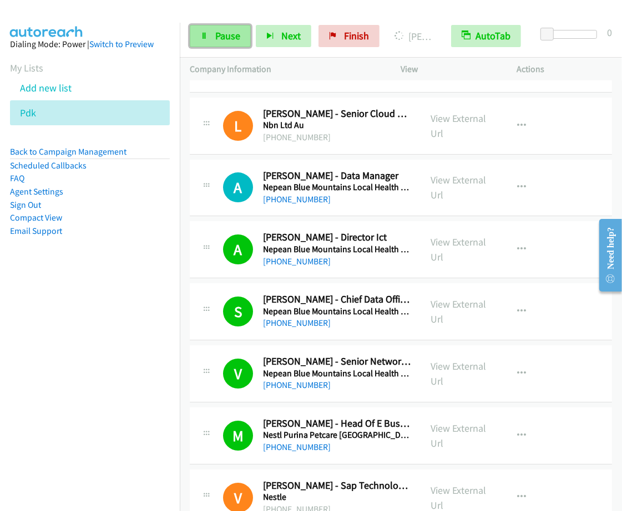
click at [231, 34] on span "Pause" at bounding box center [227, 35] width 25 height 13
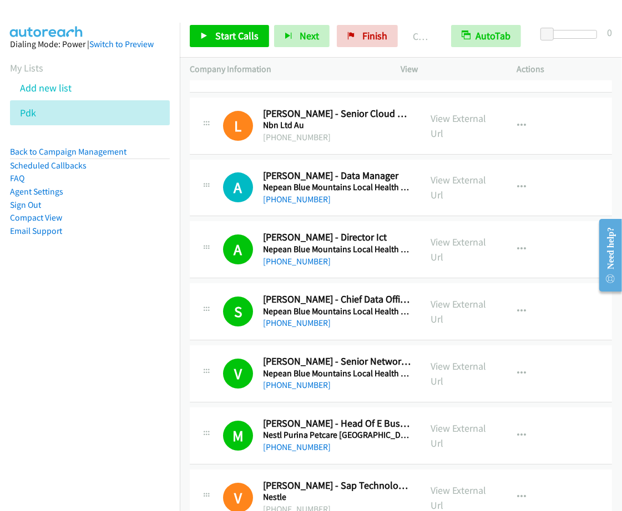
click at [209, 51] on div "Start Calls Pause Next Finish Call Completed AutoTab AutoTab 0" at bounding box center [401, 36] width 442 height 43
click at [211, 50] on div "Start Calls Pause Next Finish Call Completed AutoTab AutoTab 0" at bounding box center [401, 36] width 442 height 43
click at [215, 42] on span "Start Calls" at bounding box center [236, 35] width 43 height 13
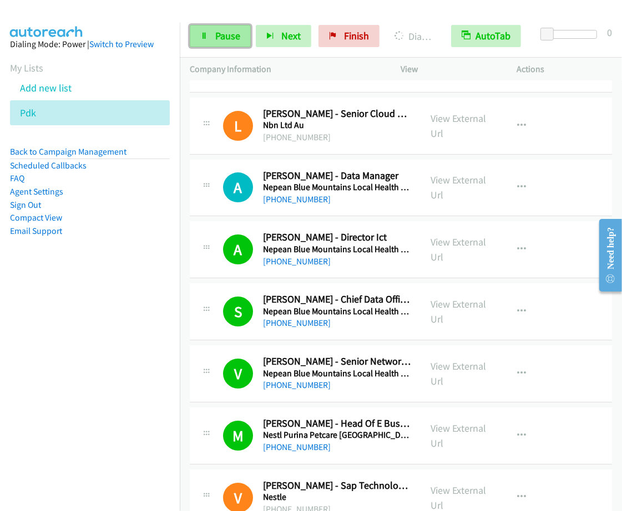
click at [212, 40] on link "Pause" at bounding box center [220, 36] width 61 height 22
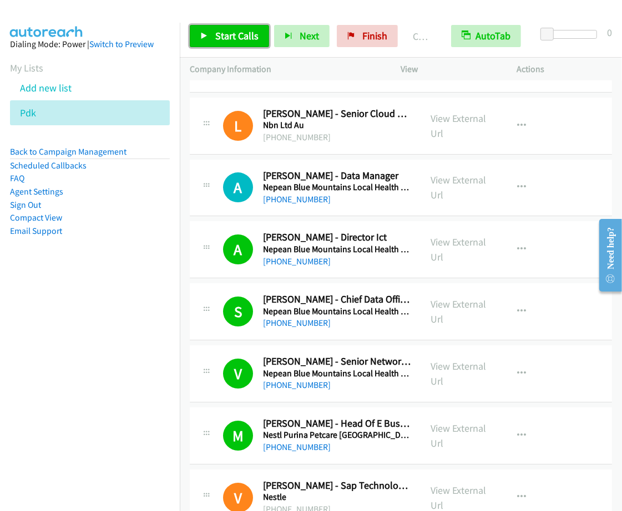
click at [222, 31] on span "Start Calls" at bounding box center [236, 35] width 43 height 13
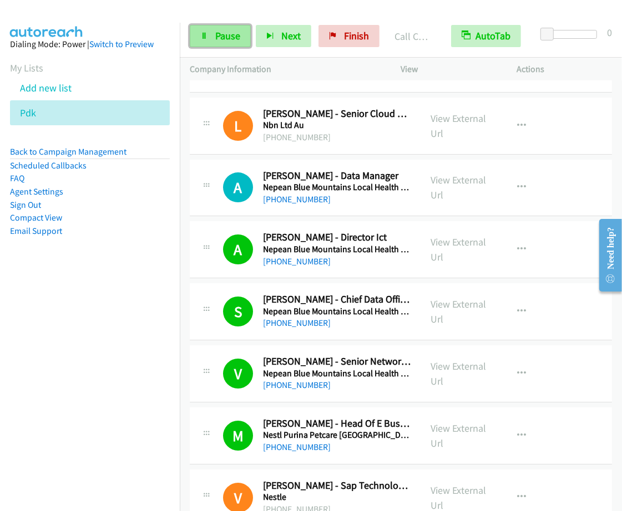
click at [205, 45] on link "Pause" at bounding box center [220, 36] width 61 height 22
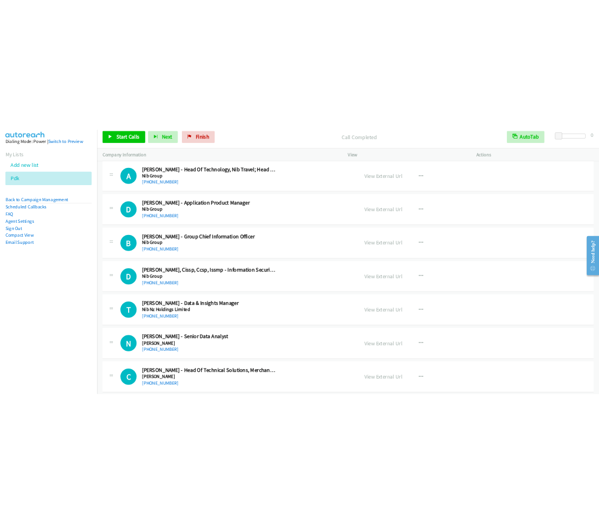
scroll to position [6656, 0]
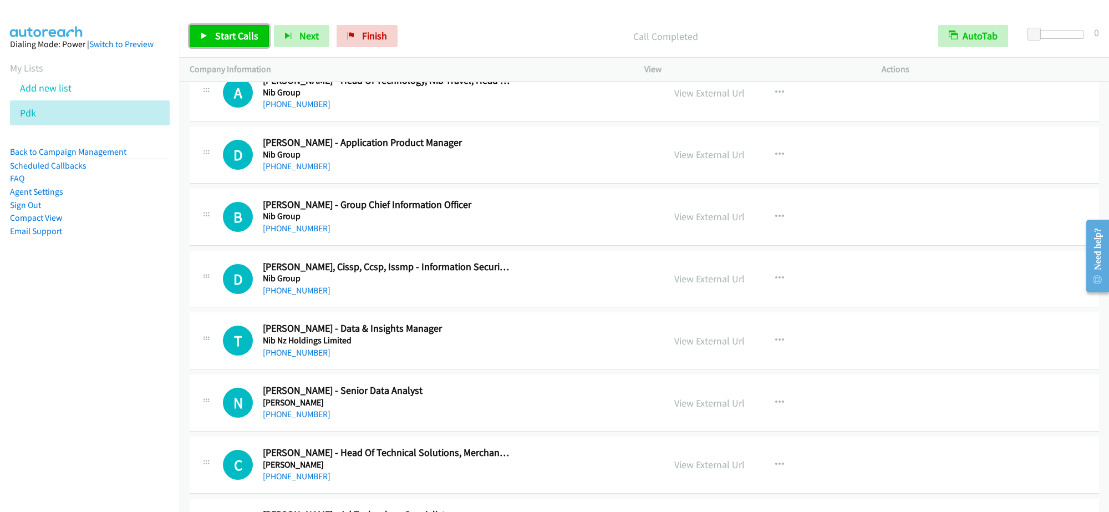
click at [237, 38] on span "Start Calls" at bounding box center [236, 35] width 43 height 13
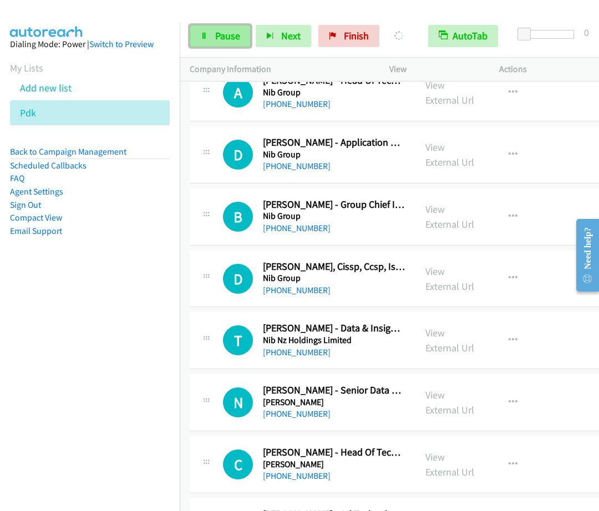
click at [220, 31] on span "Pause" at bounding box center [227, 35] width 25 height 13
